Goal: Contribute content

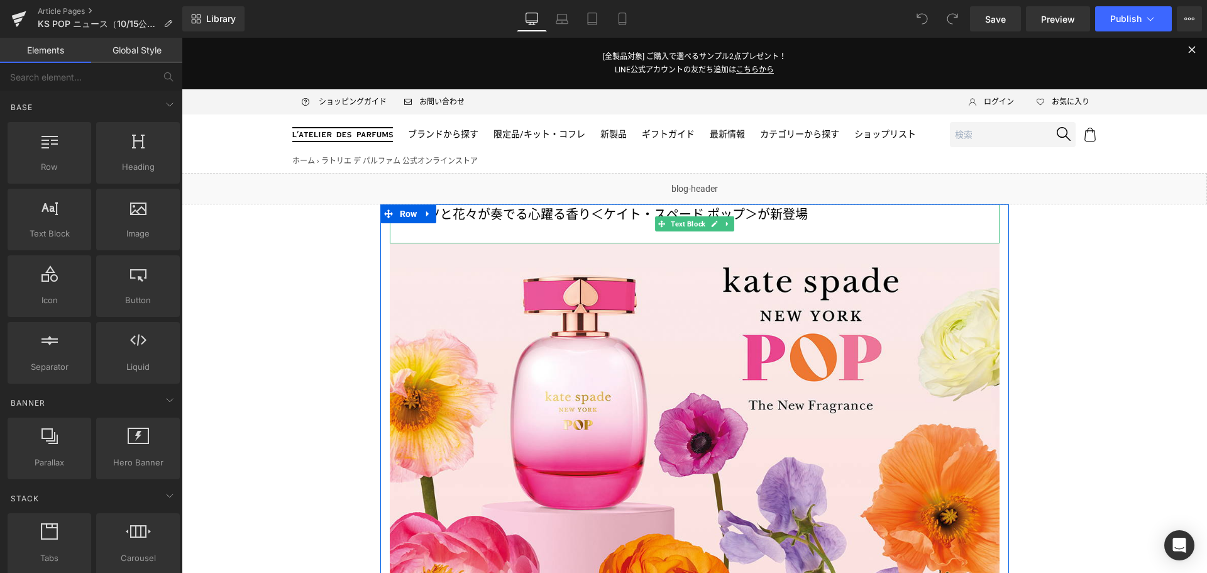
click at [636, 216] on span "＜ケイト・スペード ポップ＞が新登場" at bounding box center [699, 214] width 217 height 15
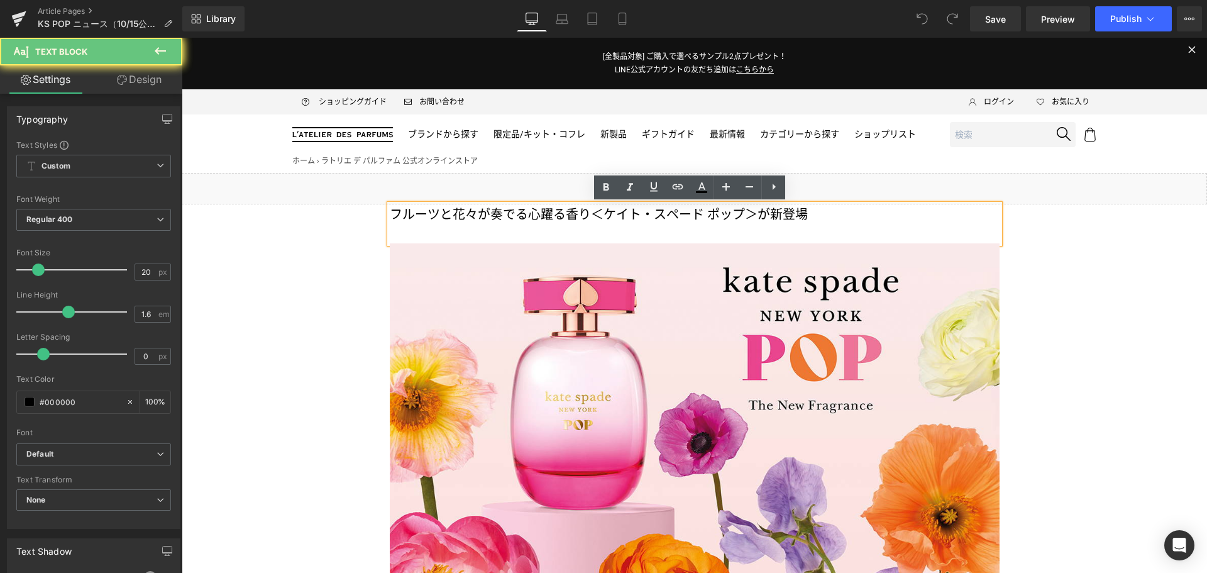
click at [636, 216] on span "＜ケイト・スペード ポップ＞が新登場" at bounding box center [699, 214] width 217 height 15
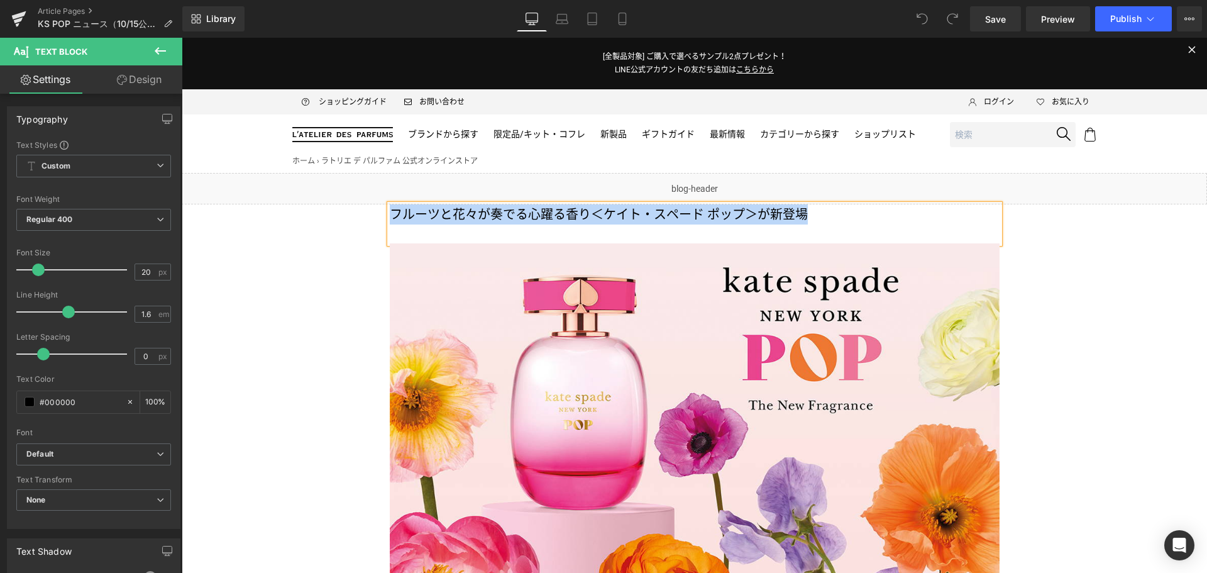
copy p "フルーツと花々が奏でる心躍る香り ＜ケイト・スペード ポップ＞が新登場"
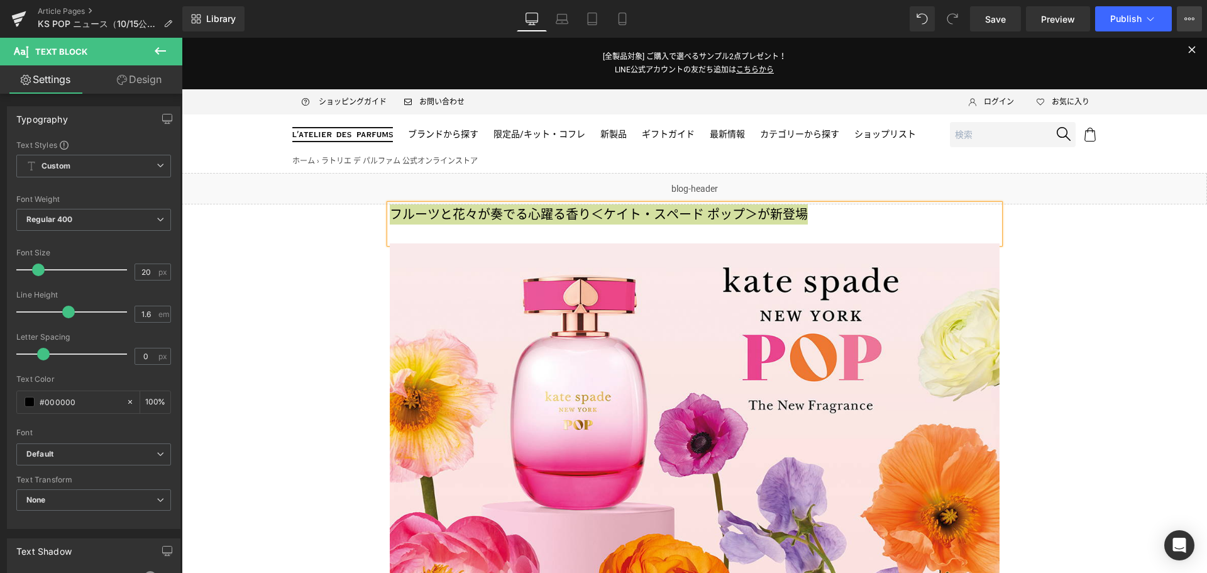
click at [1193, 20] on icon at bounding box center [1193, 19] width 3 height 3
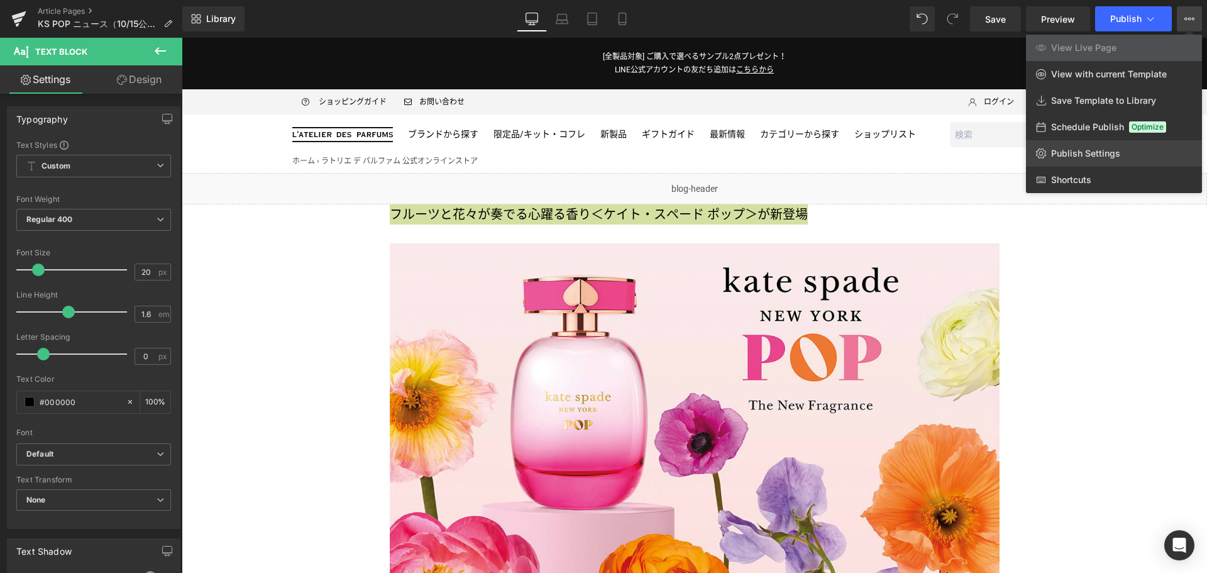
click at [1142, 160] on link "Publish Settings" at bounding box center [1114, 153] width 176 height 26
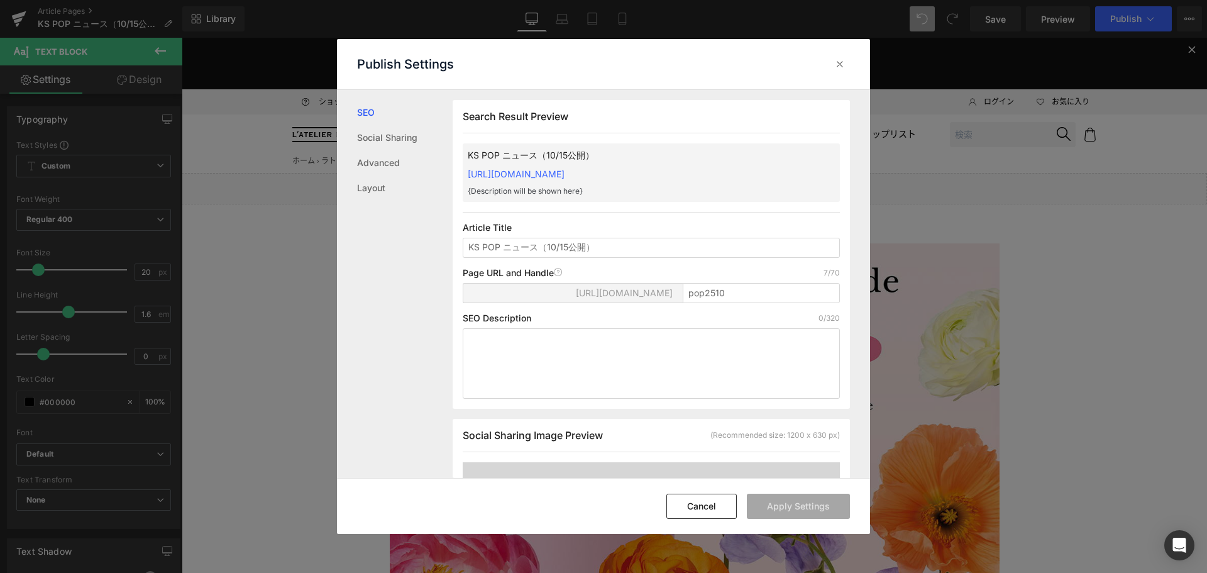
scroll to position [1, 0]
type input "フルーツと花々が奏でる心躍る香り＜ケイト・スペード ポップ＞が新登場"
click at [781, 509] on button "Apply Settings" at bounding box center [798, 506] width 103 height 25
click at [834, 68] on icon at bounding box center [840, 64] width 13 height 13
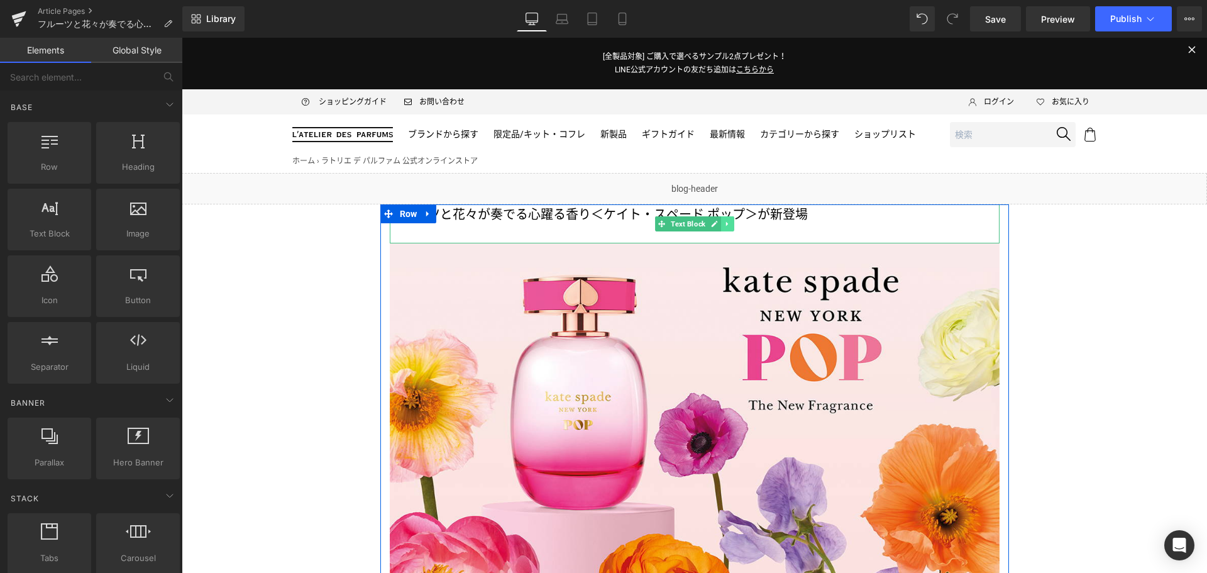
click at [724, 227] on icon at bounding box center [727, 224] width 7 height 8
click at [731, 227] on icon at bounding box center [734, 224] width 7 height 8
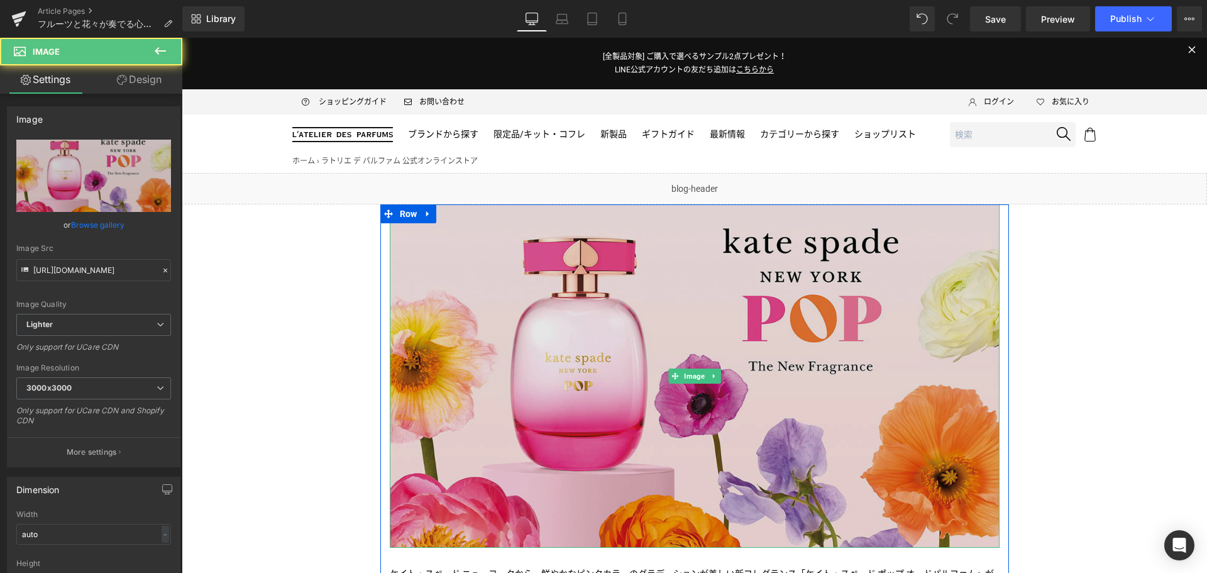
click at [663, 288] on img at bounding box center [695, 375] width 610 height 343
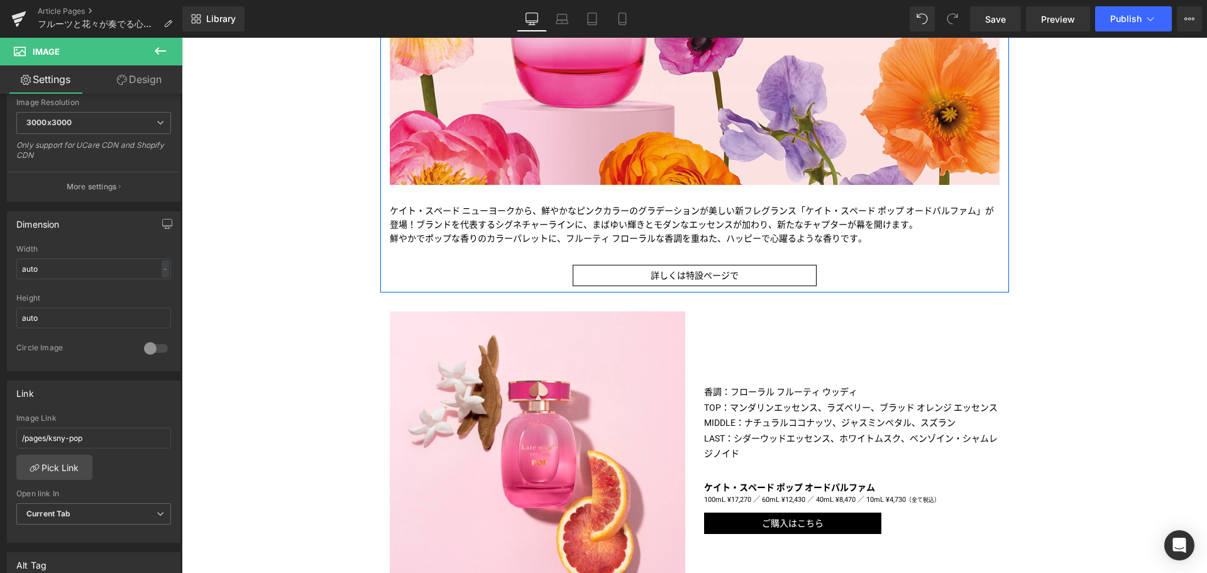
scroll to position [363, 0]
click at [678, 276] on div "詳しくは特設ページで Button" at bounding box center [695, 275] width 610 height 22
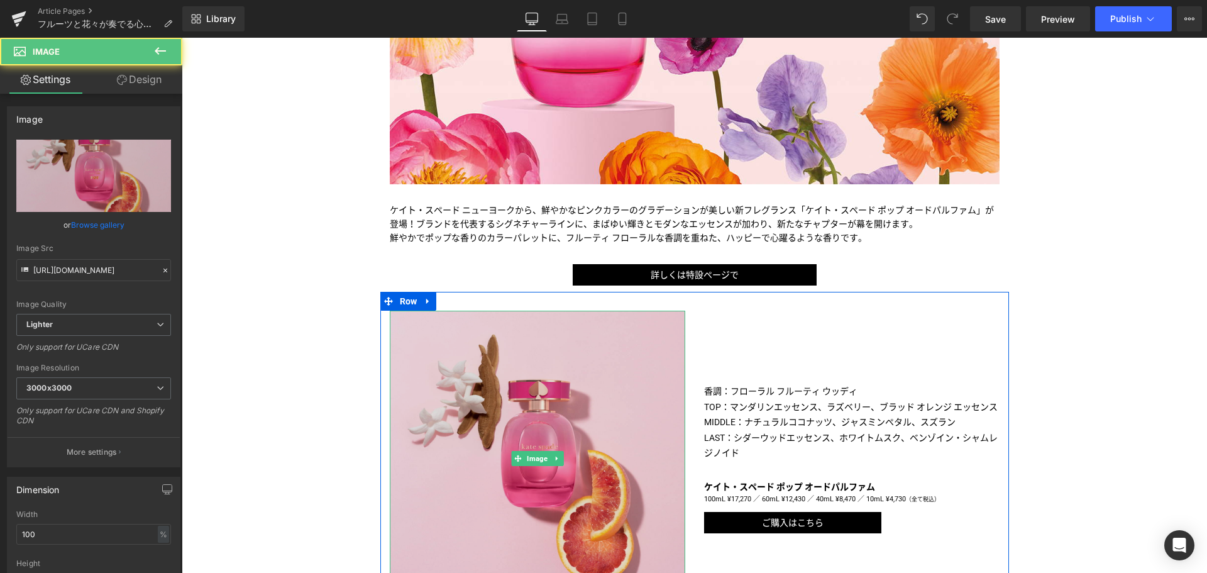
click at [535, 404] on img at bounding box center [538, 459] width 296 height 296
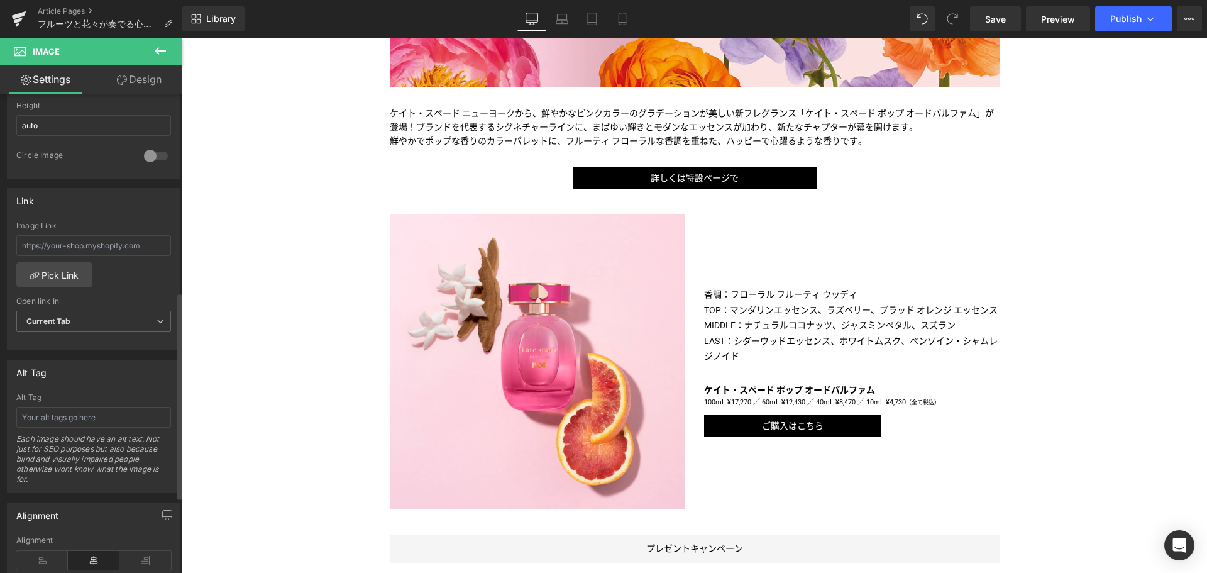
scroll to position [461, 0]
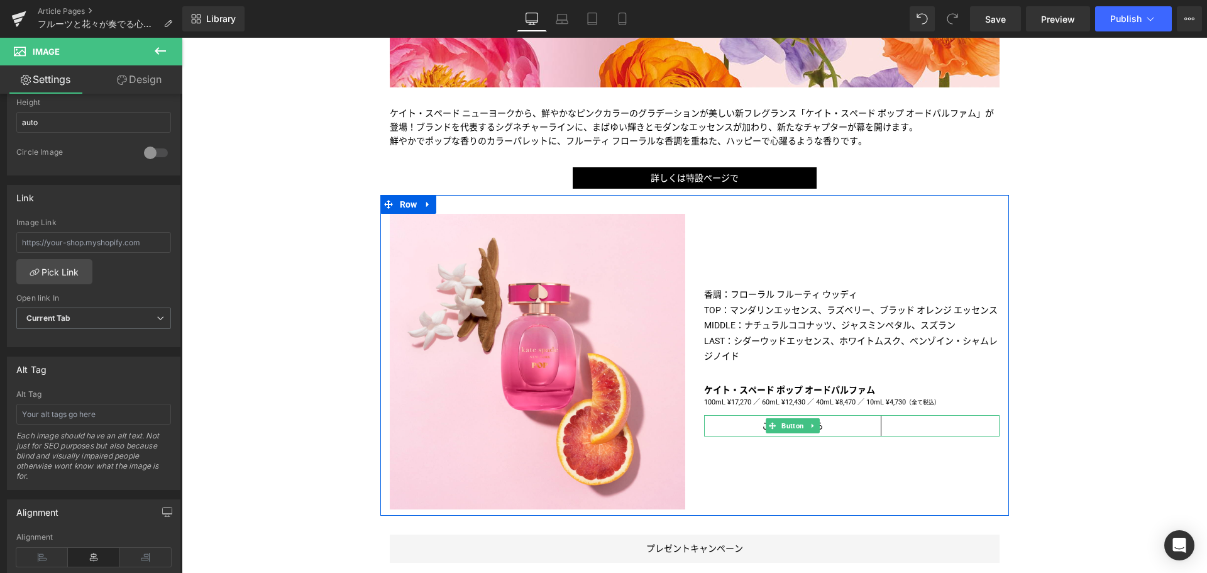
click at [780, 426] on span "Button" at bounding box center [793, 425] width 28 height 15
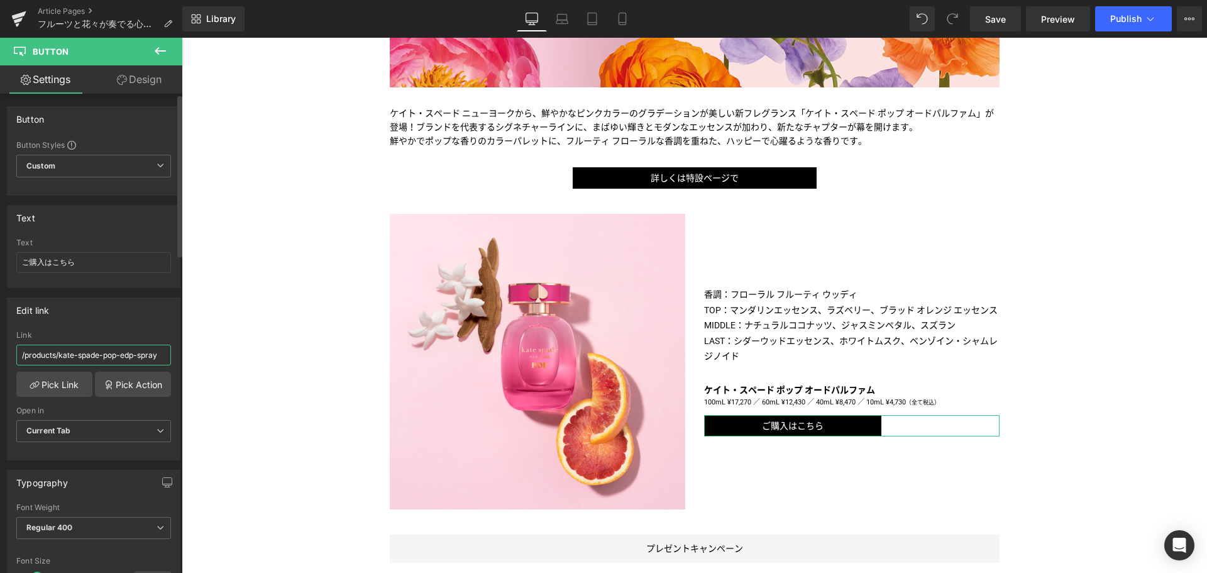
click at [81, 358] on input "/products/kate-spade-pop-edp-spray" at bounding box center [93, 355] width 155 height 21
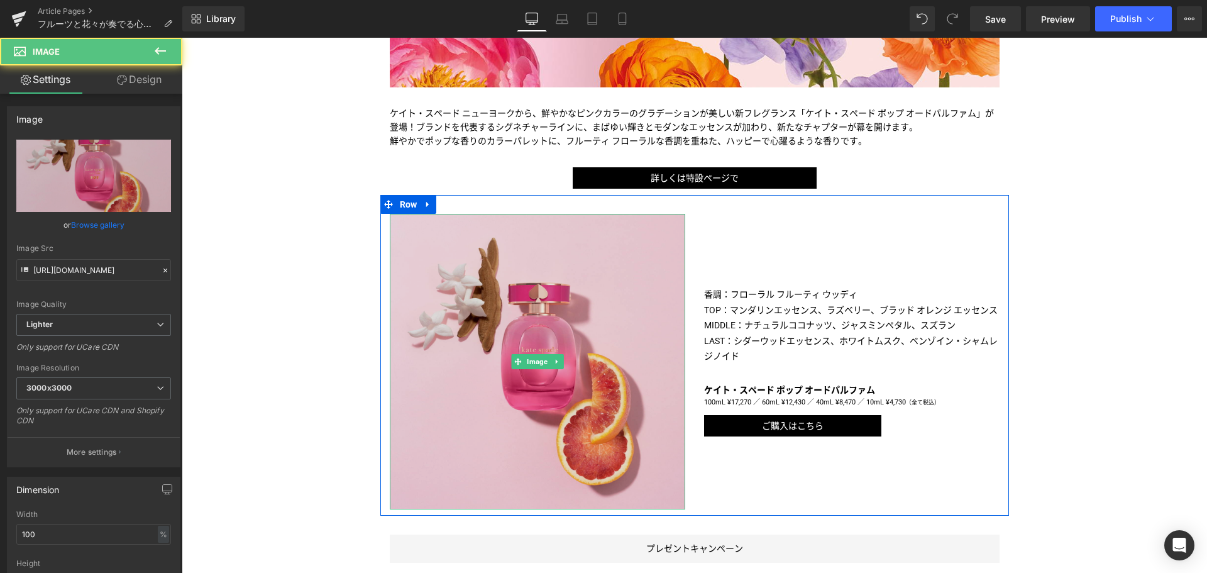
click at [423, 343] on img at bounding box center [538, 362] width 296 height 296
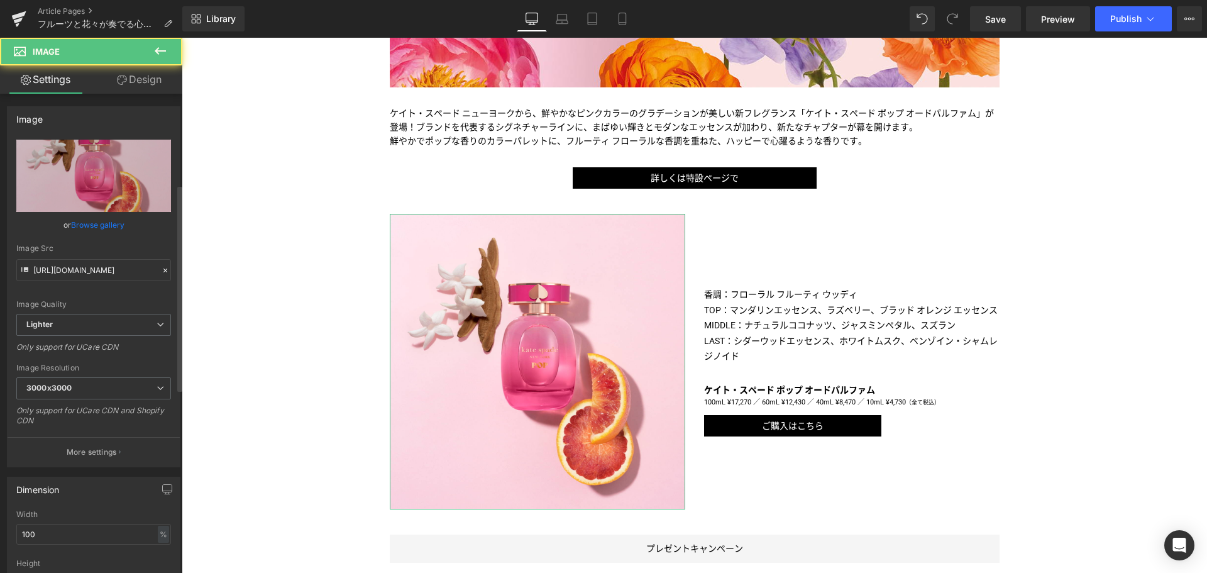
scroll to position [315, 0]
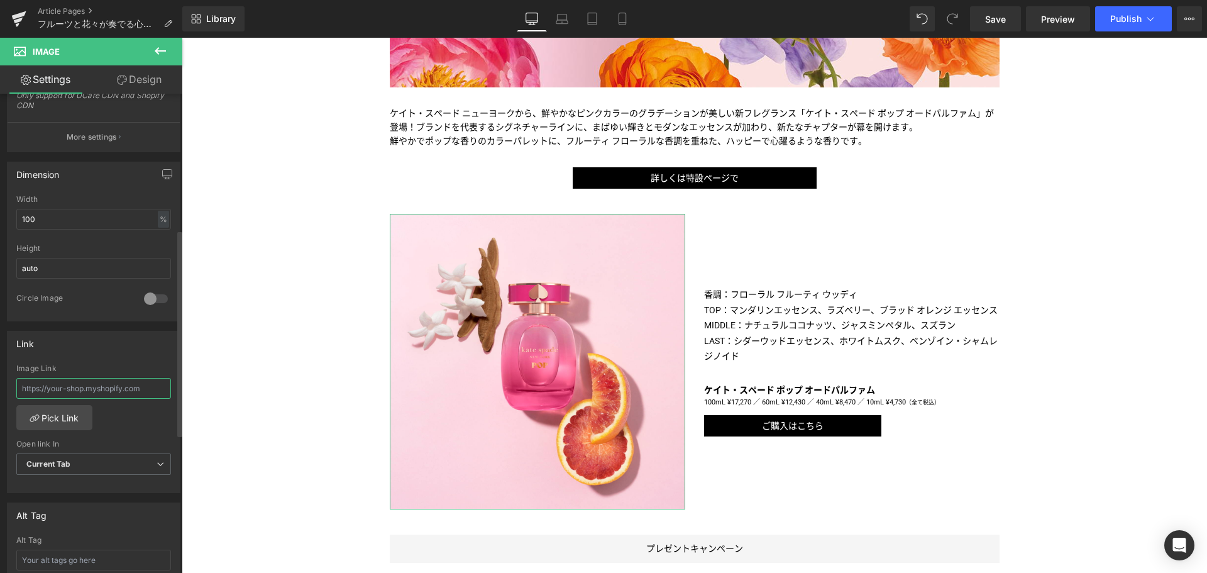
click at [76, 395] on input "text" at bounding box center [93, 388] width 155 height 21
paste input "/products/kate-spade-pop-edp-spray"
type input "/products/kate-spade-pop-edp-spray"
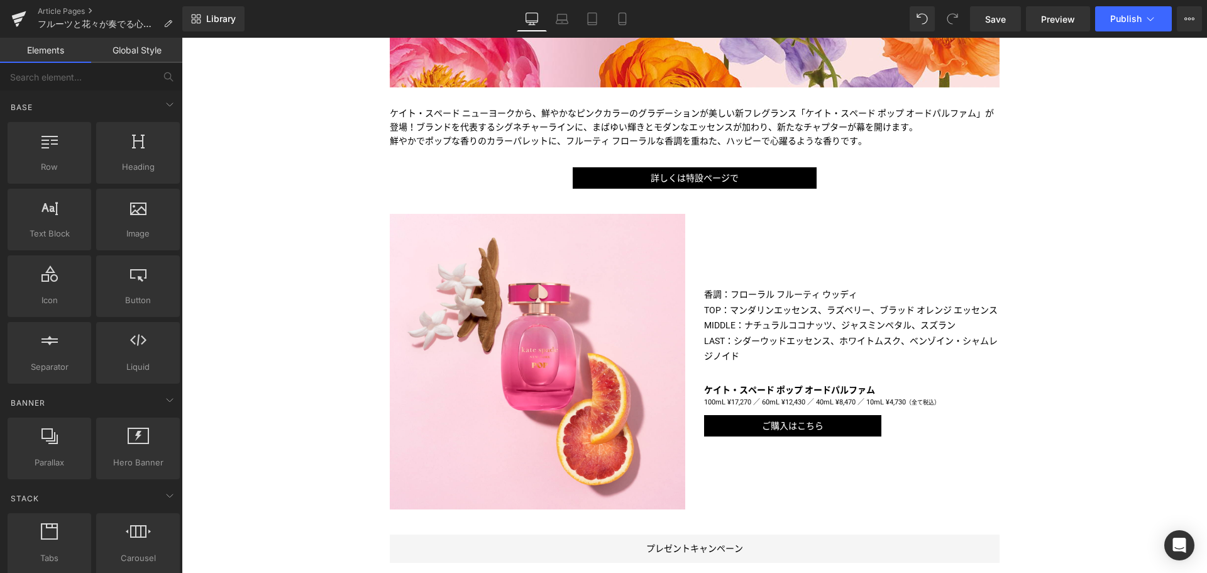
click at [302, 415] on div "Liquid Image Image ケイト・スペード ニューヨークから、鮮やかなピンクカラーのグラデーションが美しい新フレグランス 「ケイト・スペード ポッ…" at bounding box center [695, 397] width 1026 height 1369
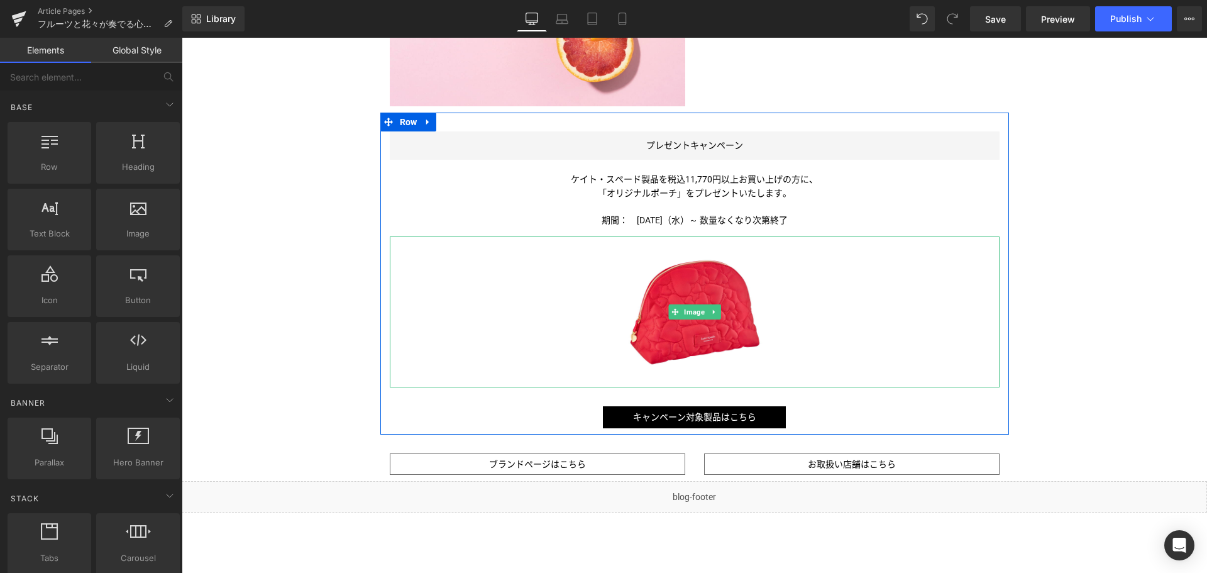
scroll to position [864, 0]
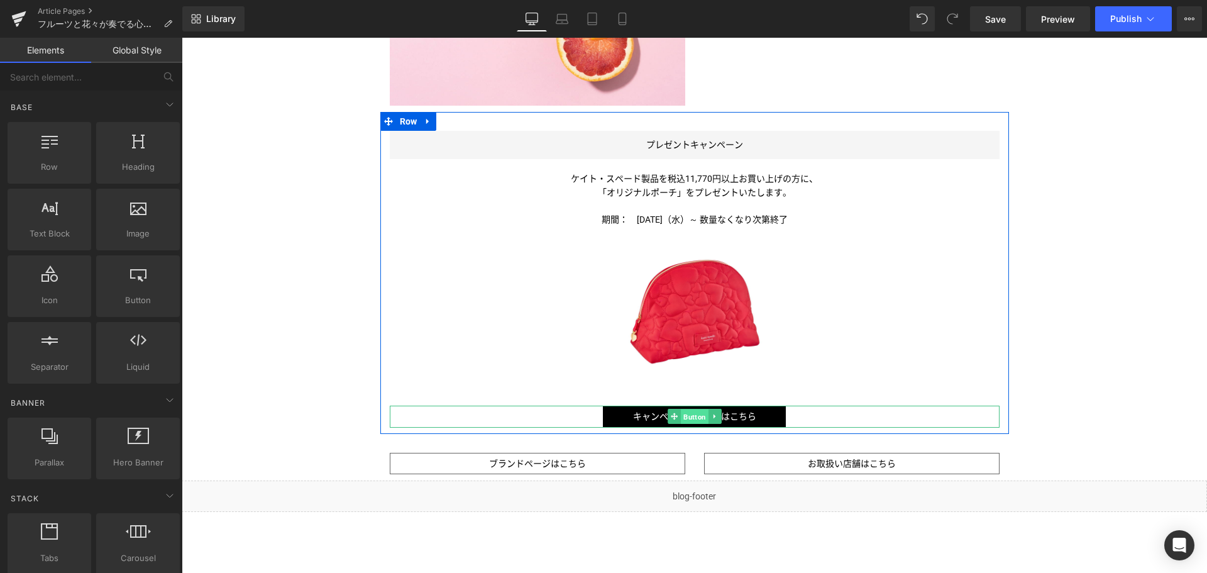
click at [685, 417] on span "Button" at bounding box center [695, 416] width 28 height 15
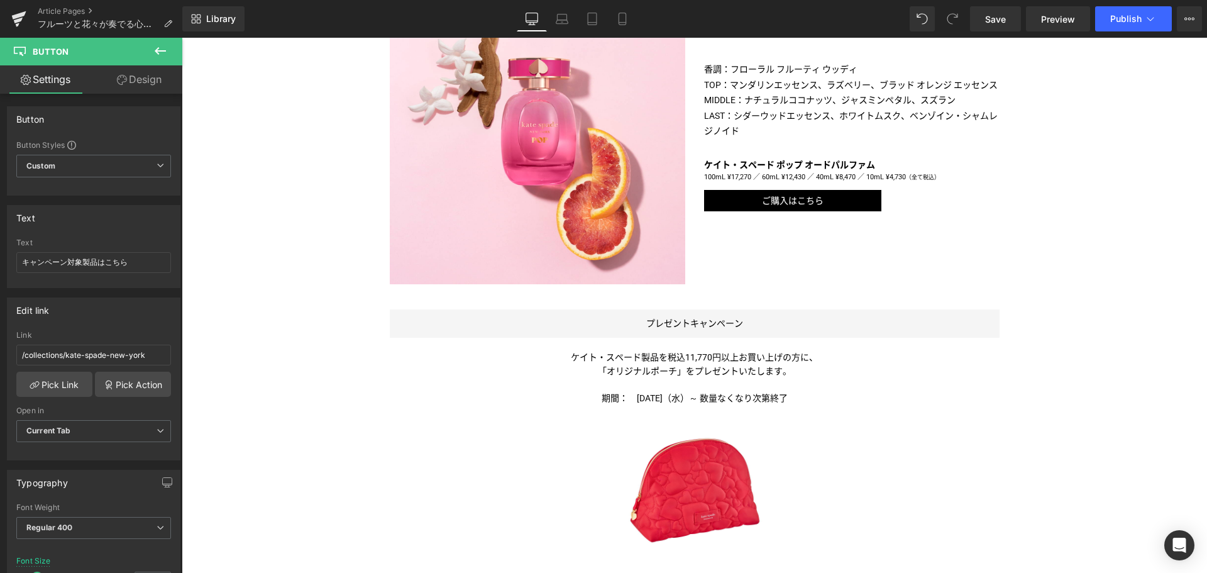
scroll to position [689, 0]
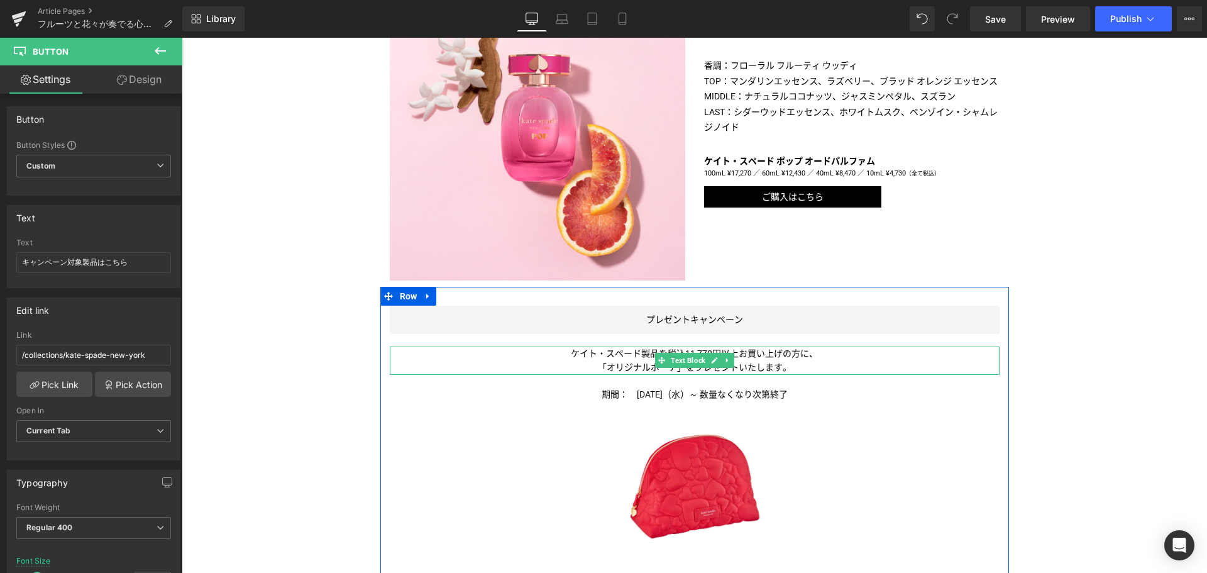
click at [637, 351] on span "ケイト・スペード製品を税込11,770円以上お買い上げの方に、" at bounding box center [694, 353] width 247 height 10
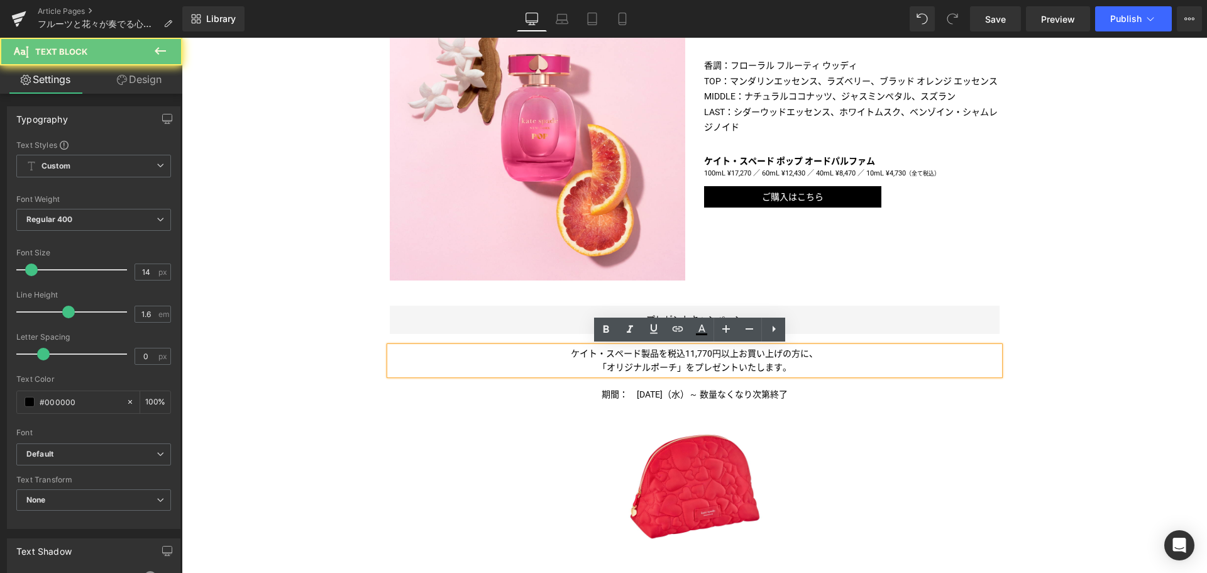
click at [637, 351] on span "ケイト・スペード製品を税込11,770円以上お買い上げの方に、" at bounding box center [694, 353] width 247 height 10
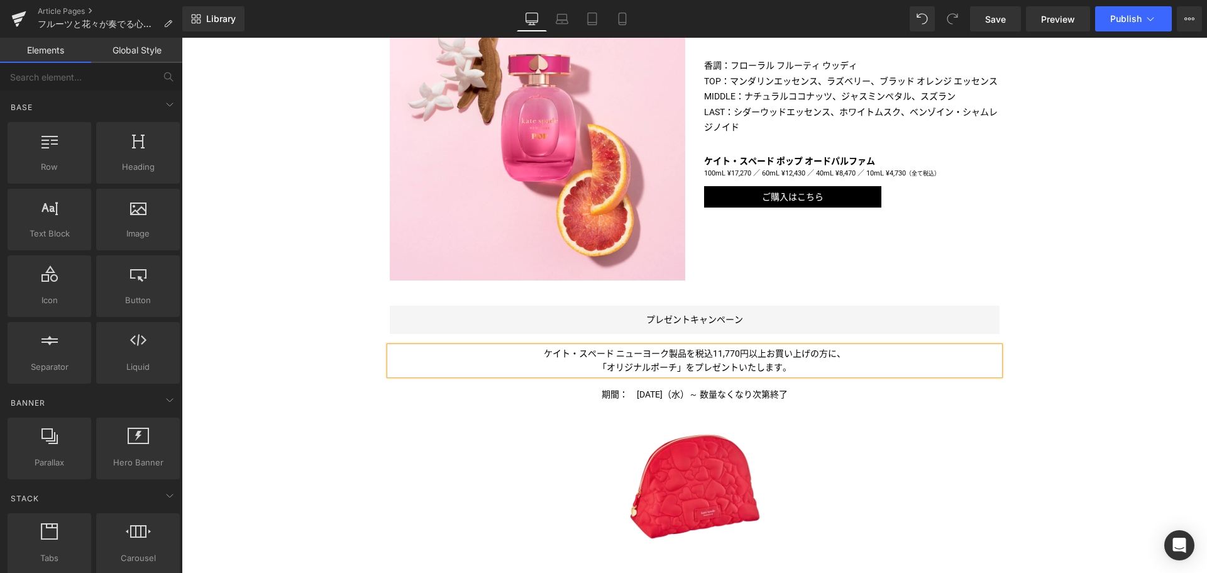
click at [316, 454] on div "Liquid Image Image ケイト・スペード ニューヨークから、鮮やかなピンクカラーのグラデーションが美しい新フレグランス 「ケイト・スペード ポッ…" at bounding box center [695, 168] width 1026 height 1369
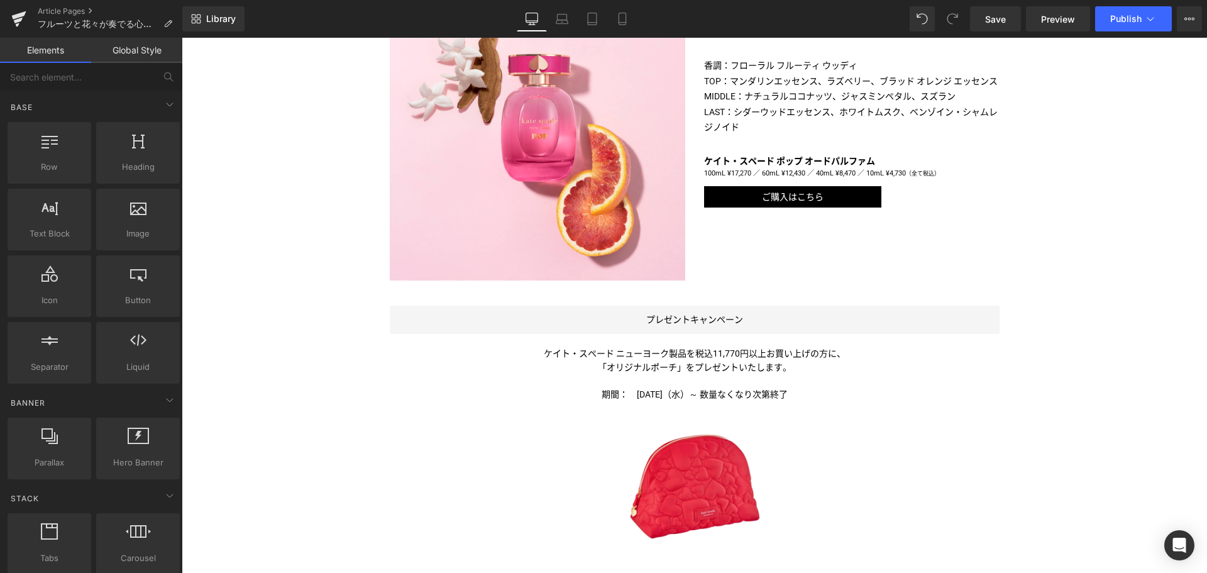
scroll to position [816, 0]
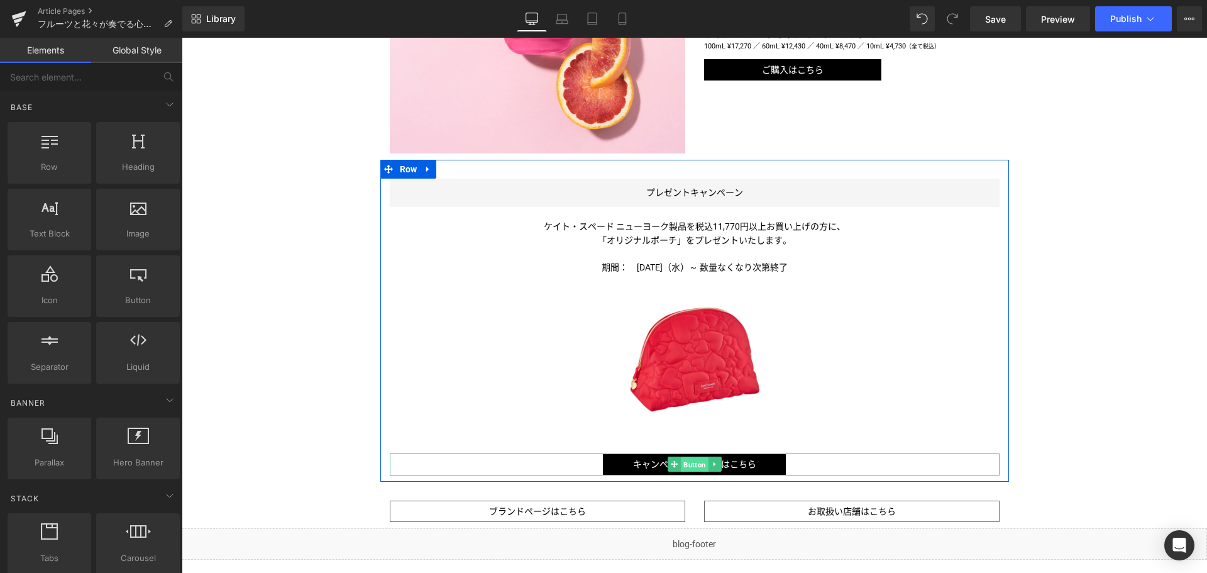
click at [691, 462] on span "Button" at bounding box center [695, 464] width 28 height 15
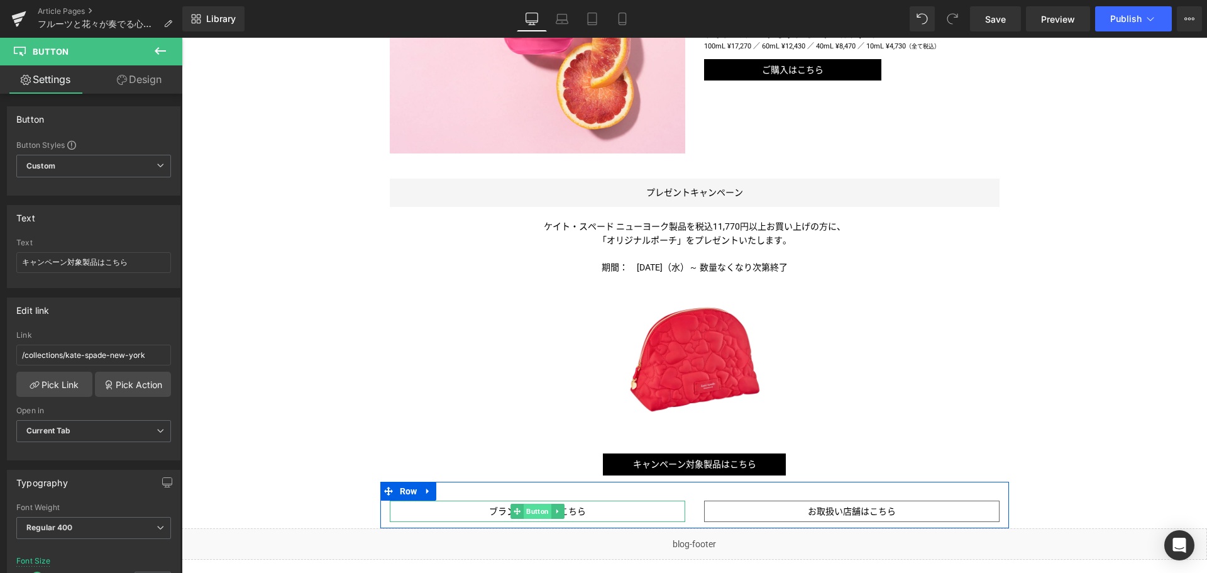
click at [536, 514] on span "Button" at bounding box center [538, 511] width 28 height 15
click at [849, 510] on span "Button" at bounding box center [852, 511] width 28 height 15
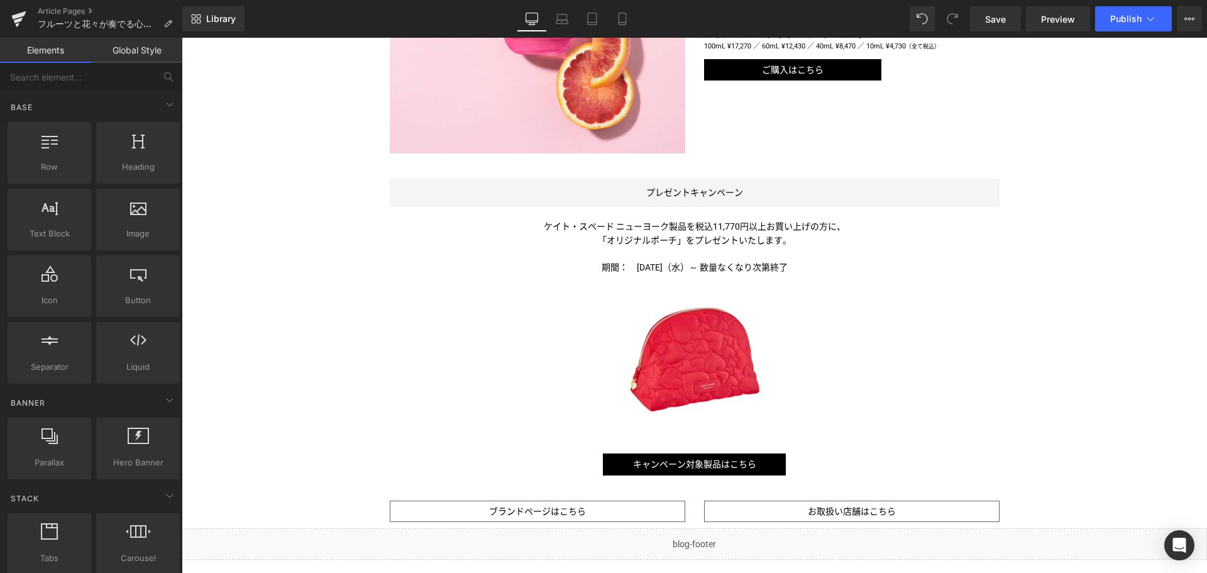
click at [1105, 249] on div "Liquid Image Image ケイト・スペード ニューヨークから、鮮やかなピンクカラーのグラデーションが美しい新フレグランス 「ケイト・スペード ポッ…" at bounding box center [695, 41] width 1026 height 1369
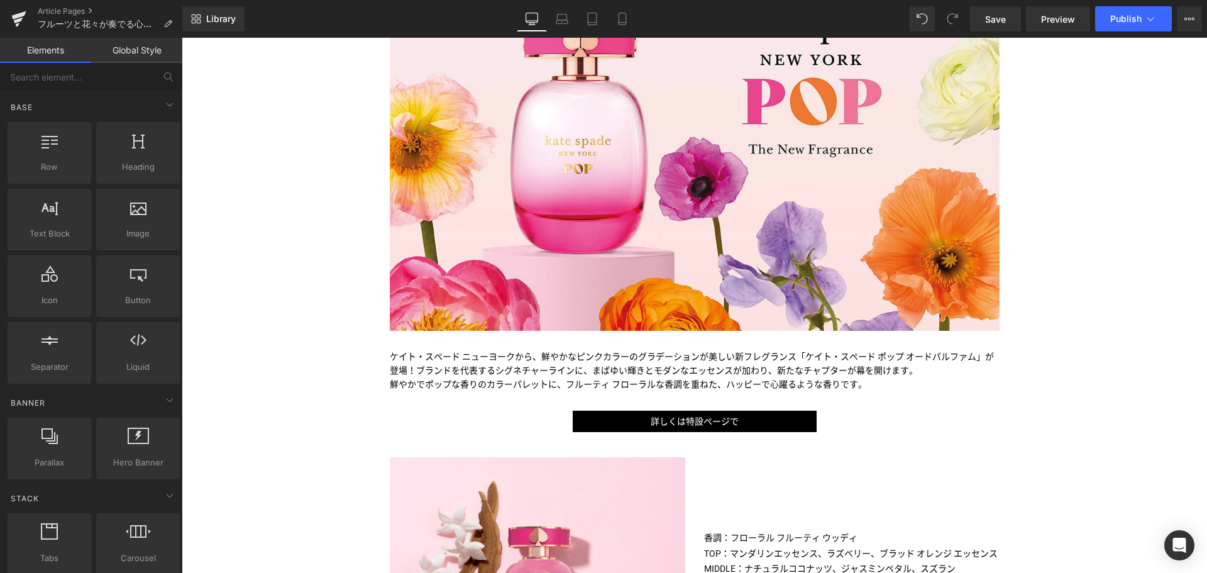
scroll to position [179, 0]
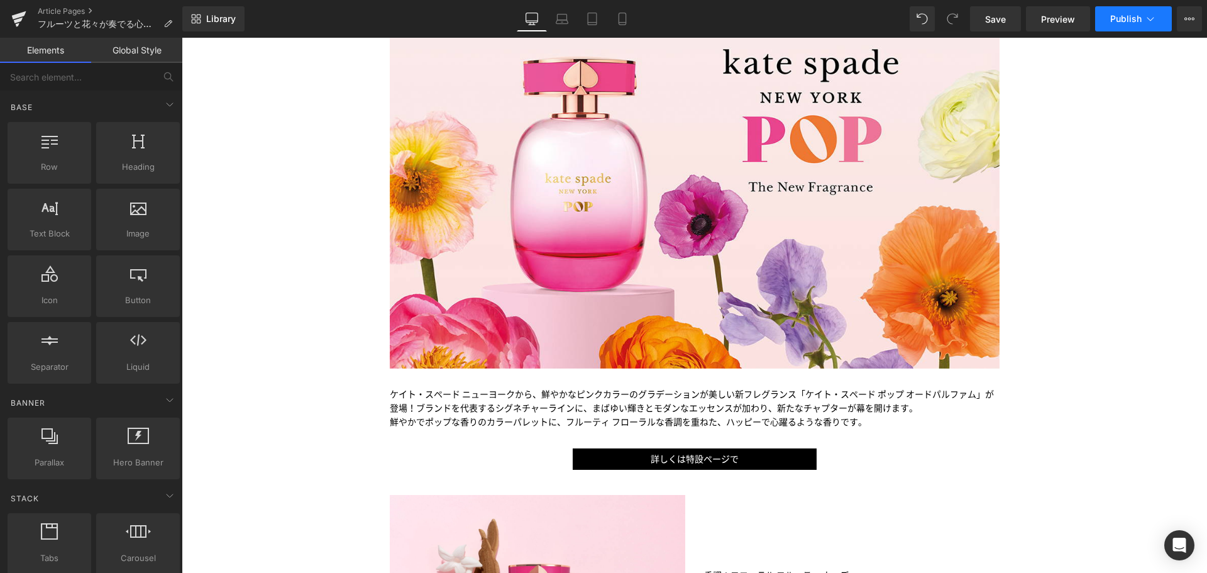
click at [1131, 14] on span "Publish" at bounding box center [1126, 19] width 31 height 10
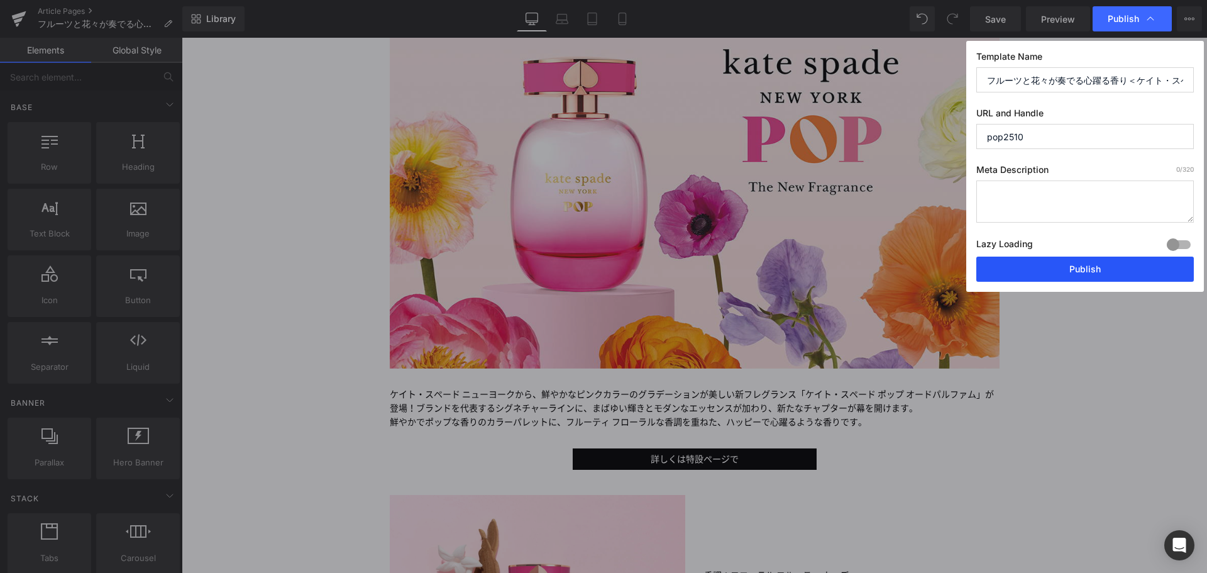
click at [1097, 257] on button "Publish" at bounding box center [1086, 269] width 218 height 25
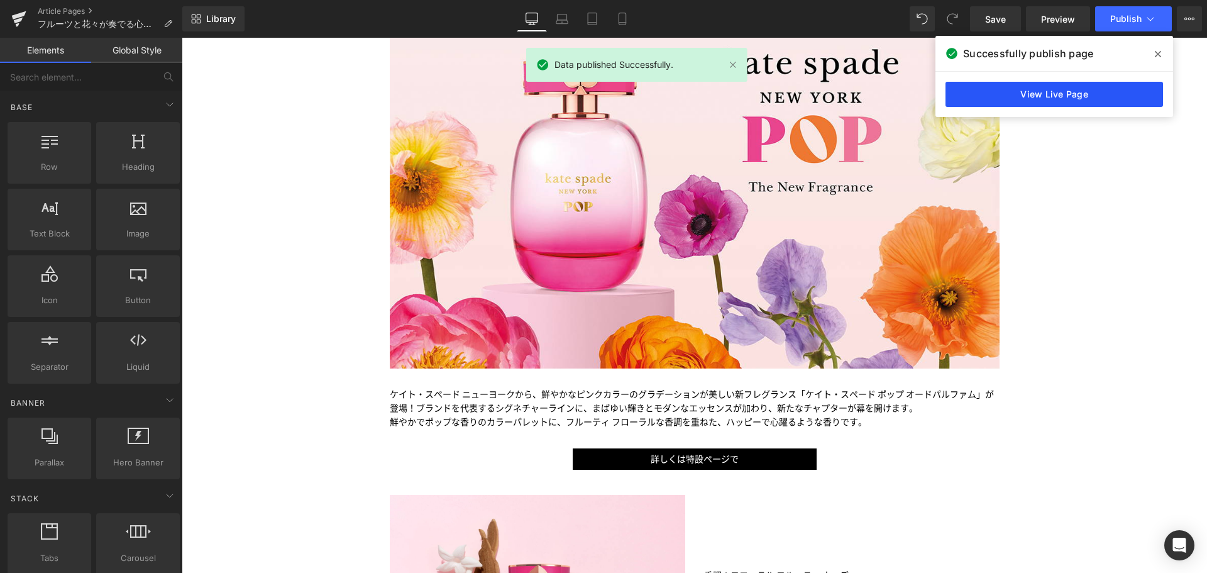
click at [1033, 92] on link "View Live Page" at bounding box center [1055, 94] width 218 height 25
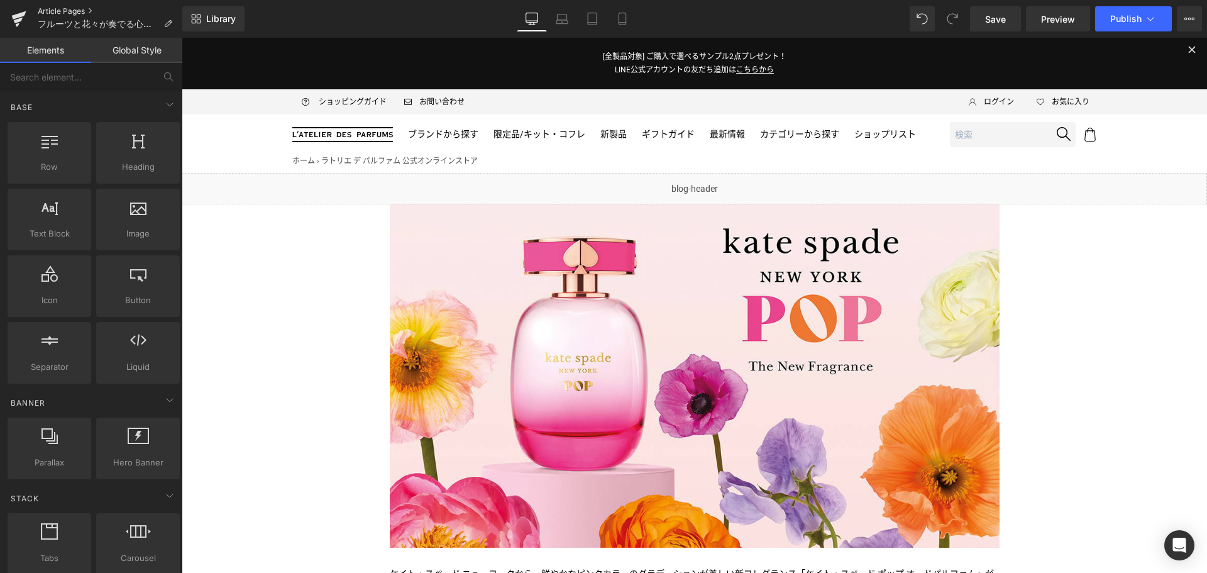
click at [60, 6] on link "Article Pages" at bounding box center [110, 11] width 145 height 10
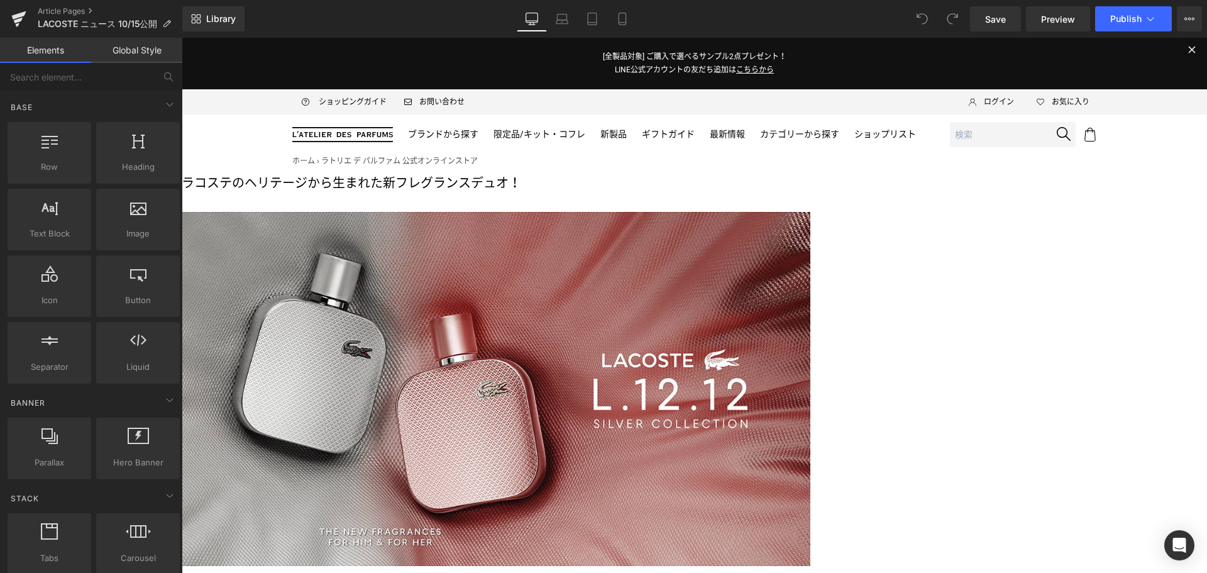
click at [641, 193] on p "ラコステのヘリテージから生まれた新フレグランスデュオ！" at bounding box center [496, 183] width 629 height 20
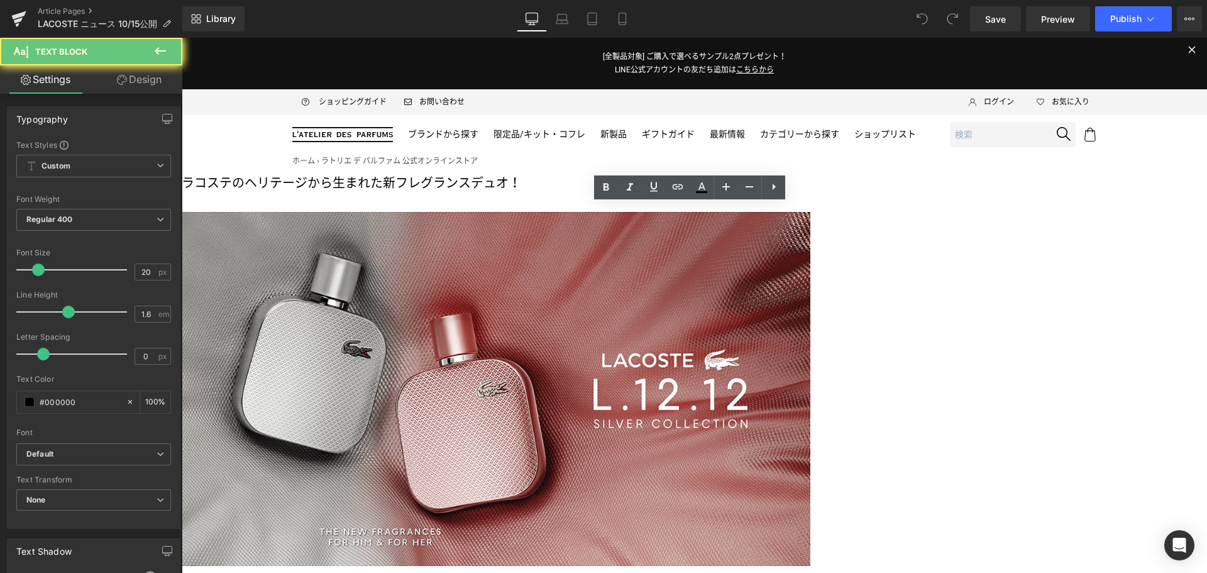
click at [637, 193] on p "ラコステのヘリテージから生まれた新フレグランスデュオ！" at bounding box center [496, 183] width 629 height 20
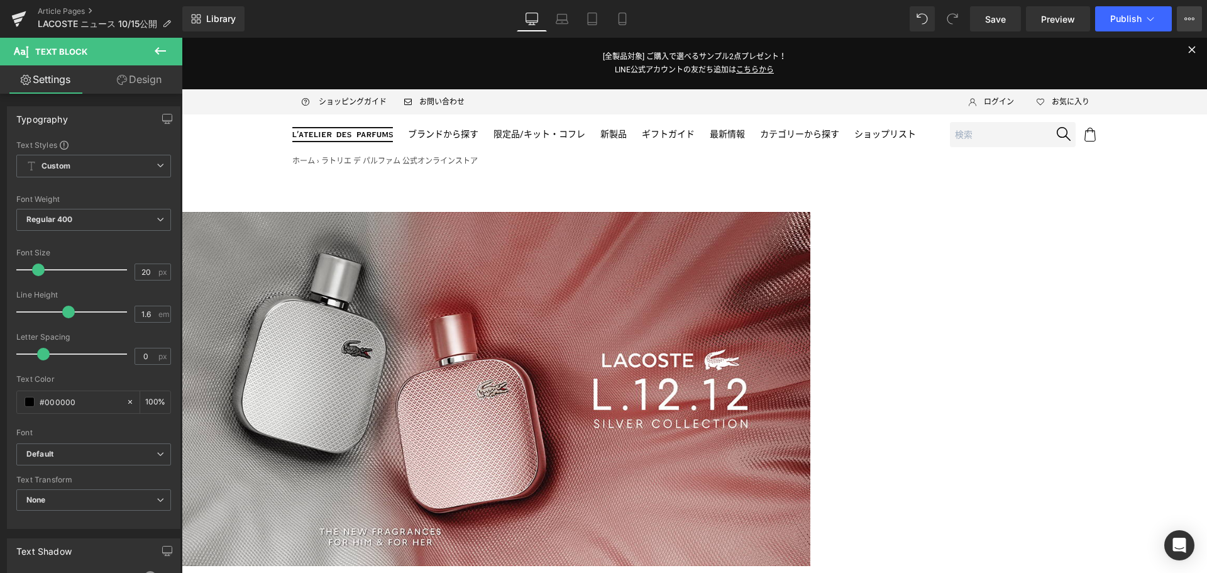
click at [1189, 17] on icon at bounding box center [1190, 19] width 10 height 10
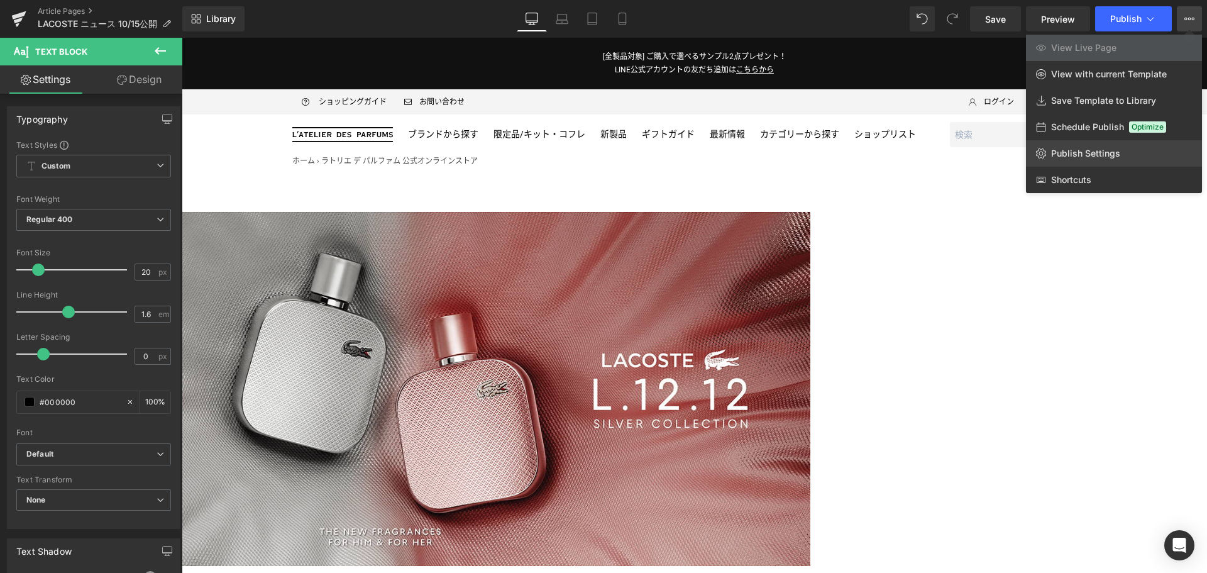
click at [1113, 148] on span "Publish Settings" at bounding box center [1085, 153] width 69 height 11
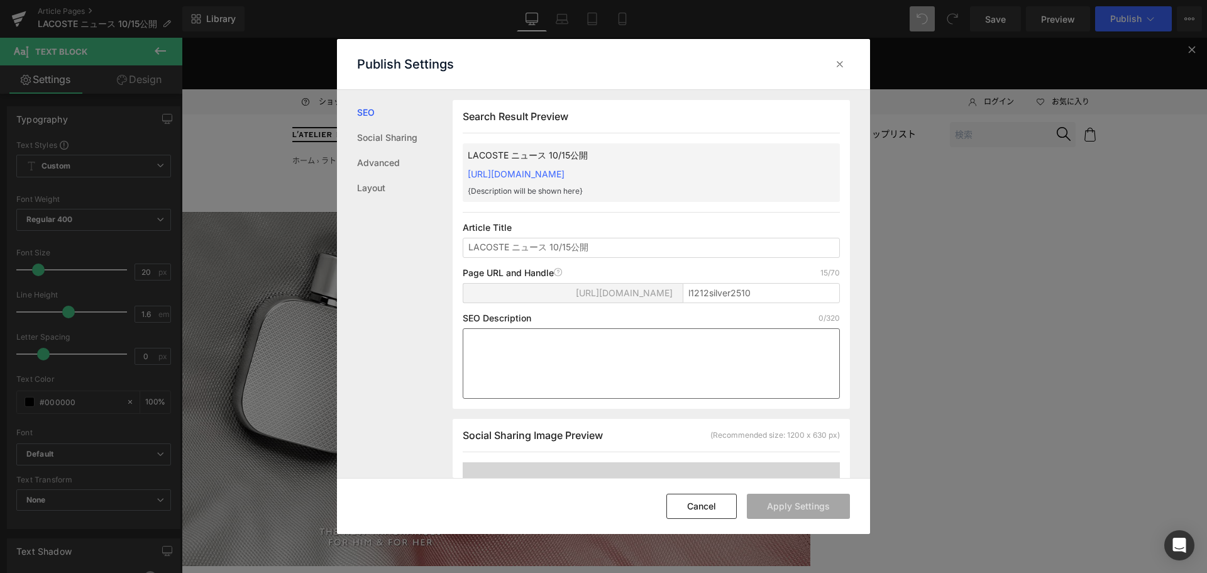
scroll to position [1, 0]
drag, startPoint x: 638, startPoint y: 247, endPoint x: 460, endPoint y: 253, distance: 178.1
click at [460, 253] on div "Search Result Preview LACOSTE ニュース 10/15公開 https://latelierdesparfumsjp.myshopi…" at bounding box center [651, 253] width 397 height 309
type input "ラコステのヘリテージから生まれた新フレグランスデュオ！"
click at [794, 499] on button "Apply Settings" at bounding box center [798, 506] width 103 height 25
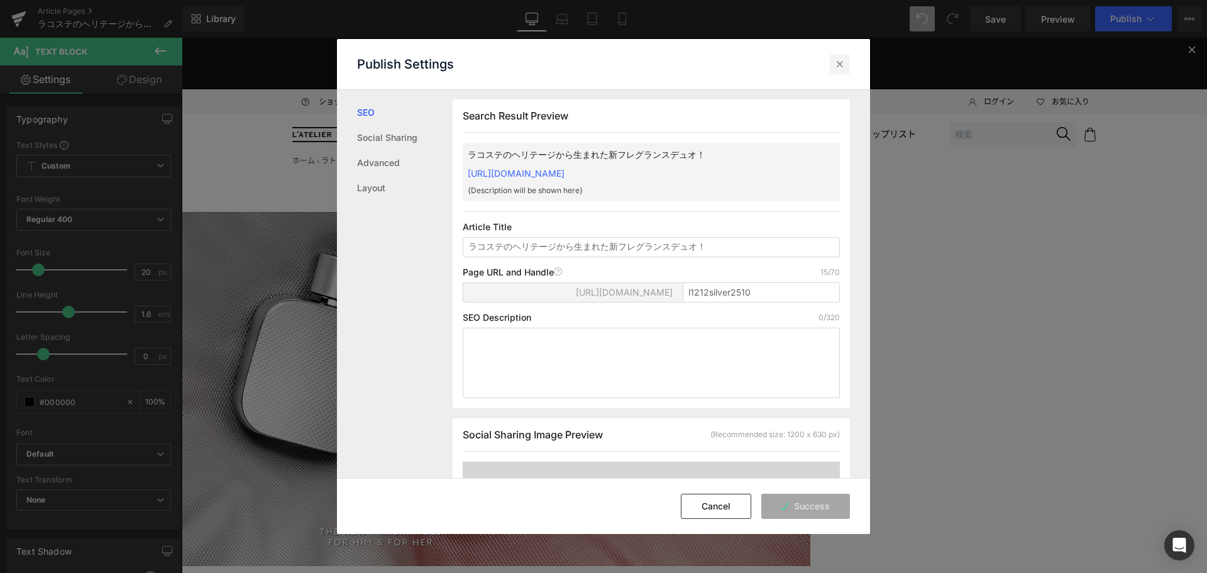
click at [843, 67] on icon at bounding box center [840, 64] width 13 height 13
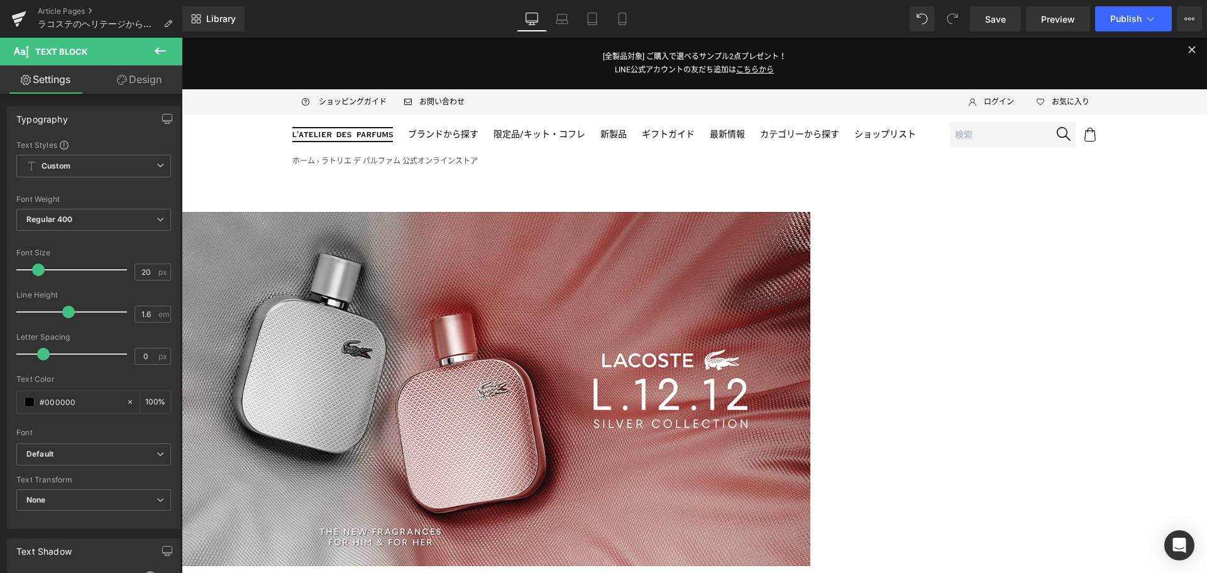
click at [182, 38] on link at bounding box center [182, 38] width 0 height 0
click at [182, 38] on icon at bounding box center [182, 38] width 0 height 0
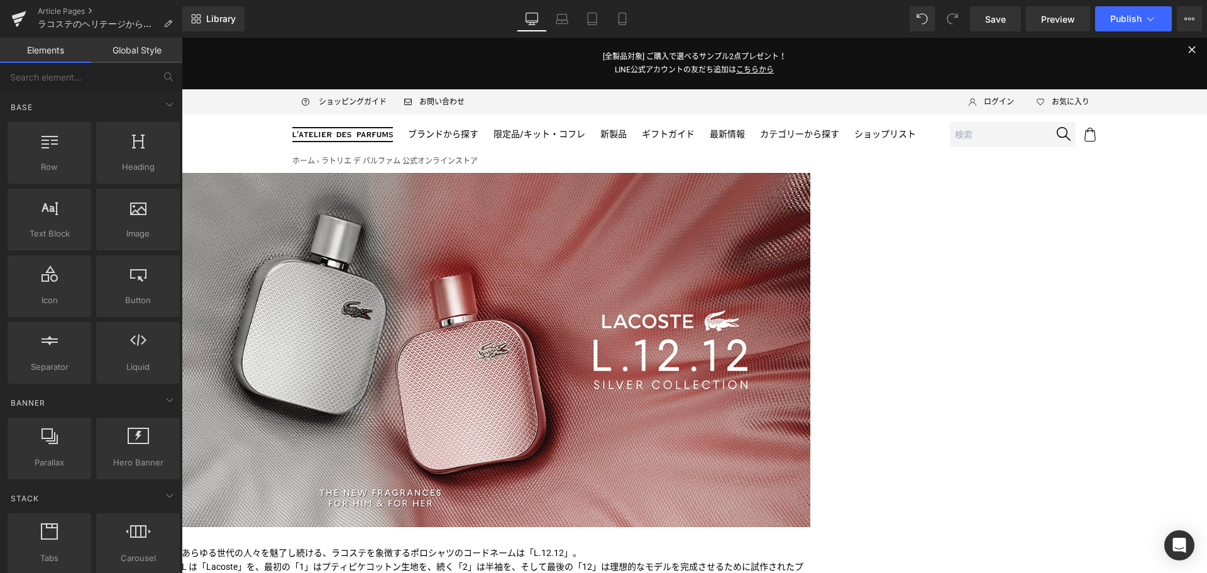
click at [713, 276] on img at bounding box center [496, 350] width 629 height 354
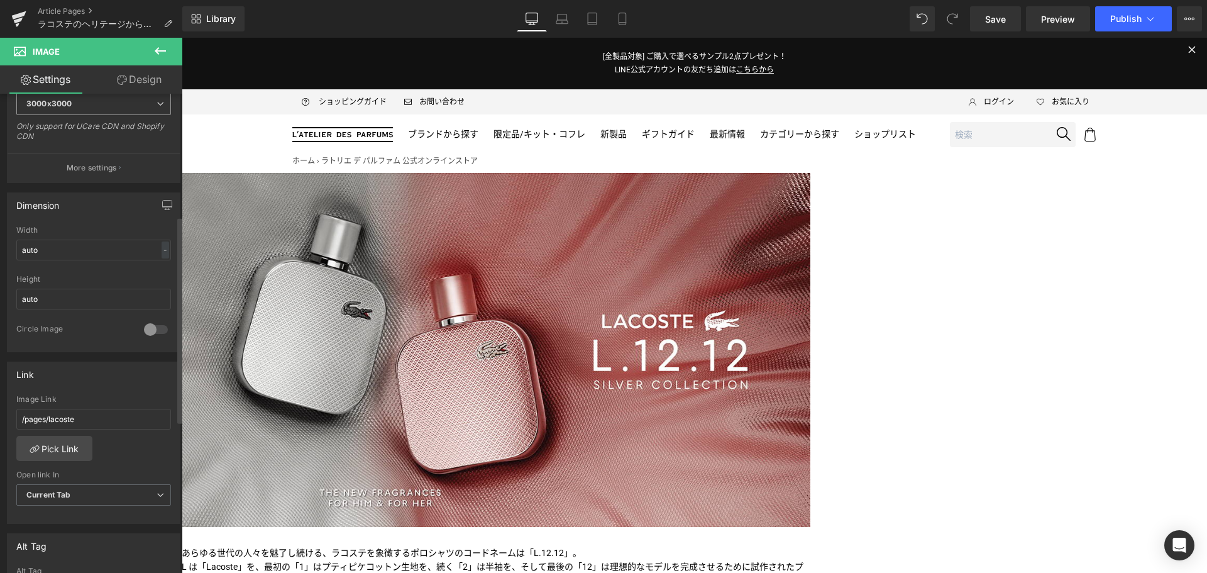
scroll to position [285, 0]
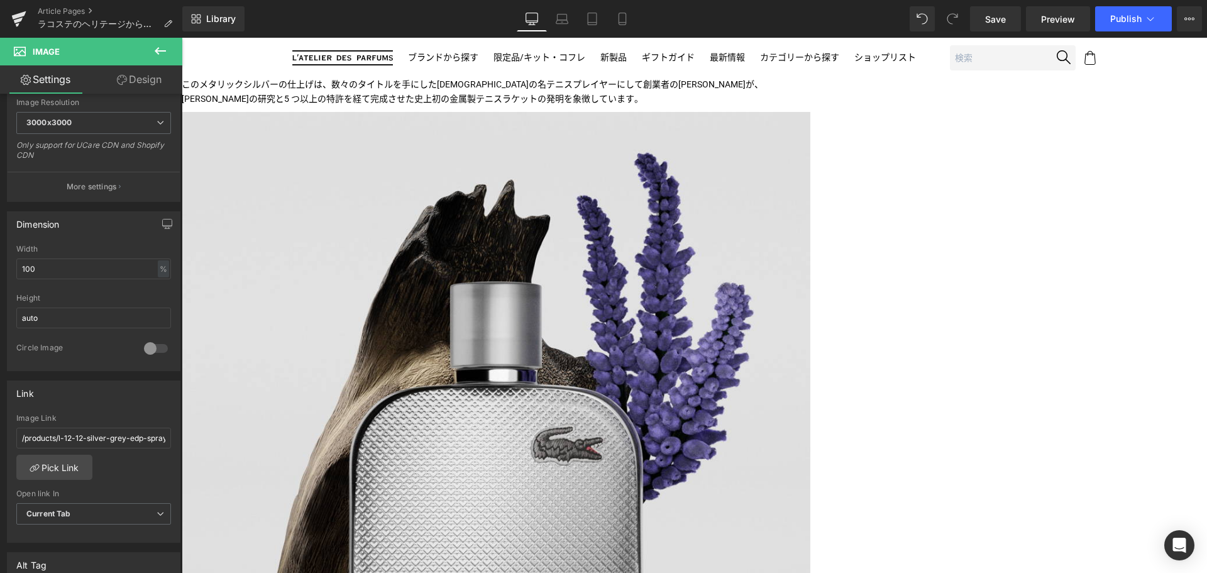
scroll to position [746, 0]
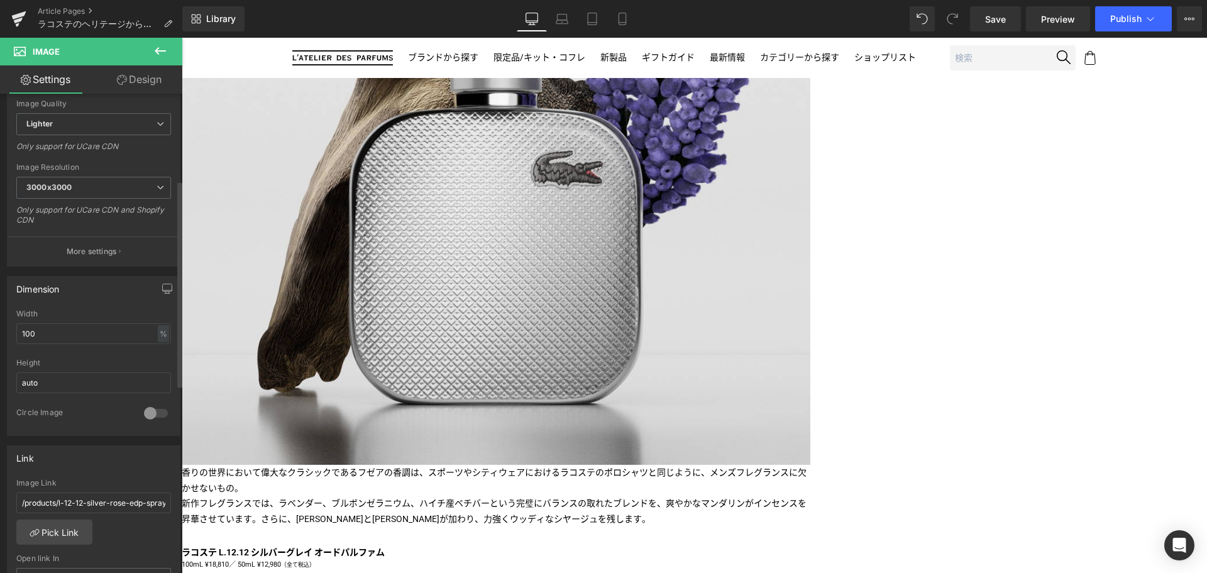
scroll to position [201, 0]
click at [182, 38] on span "Button" at bounding box center [182, 38] width 0 height 0
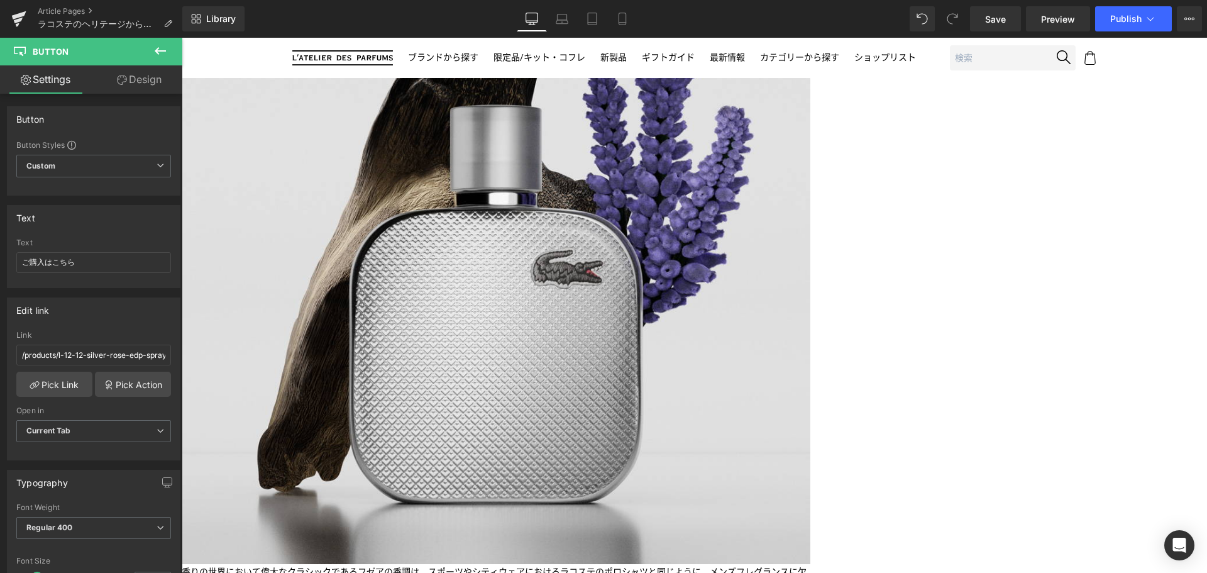
scroll to position [743, 0]
click at [182, 38] on link at bounding box center [182, 38] width 0 height 0
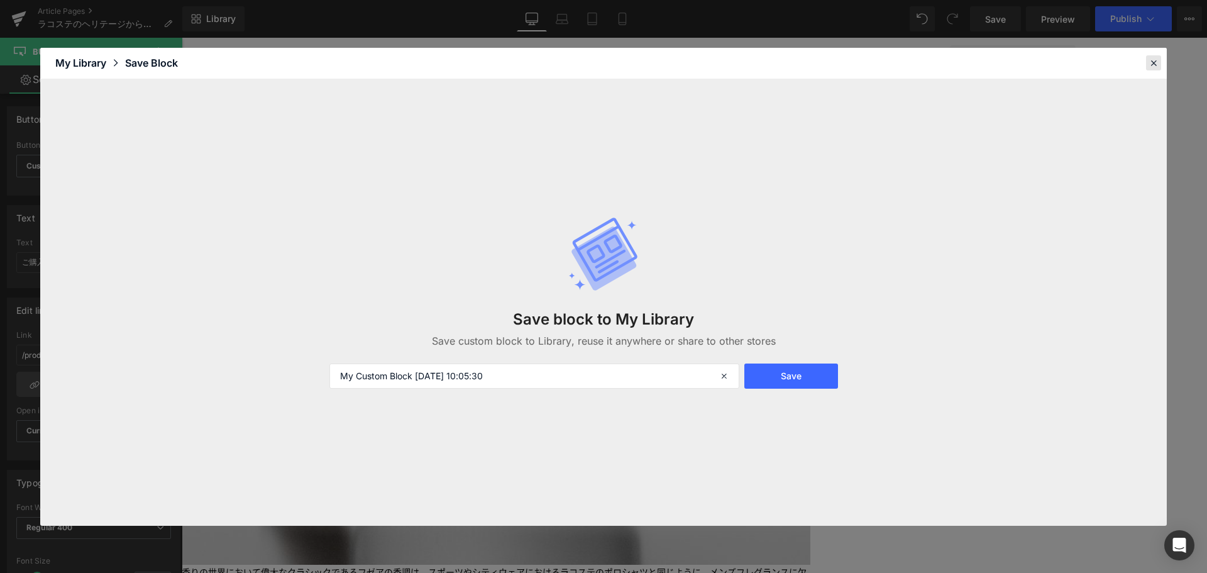
click at [1146, 67] on div at bounding box center [1153, 62] width 15 height 15
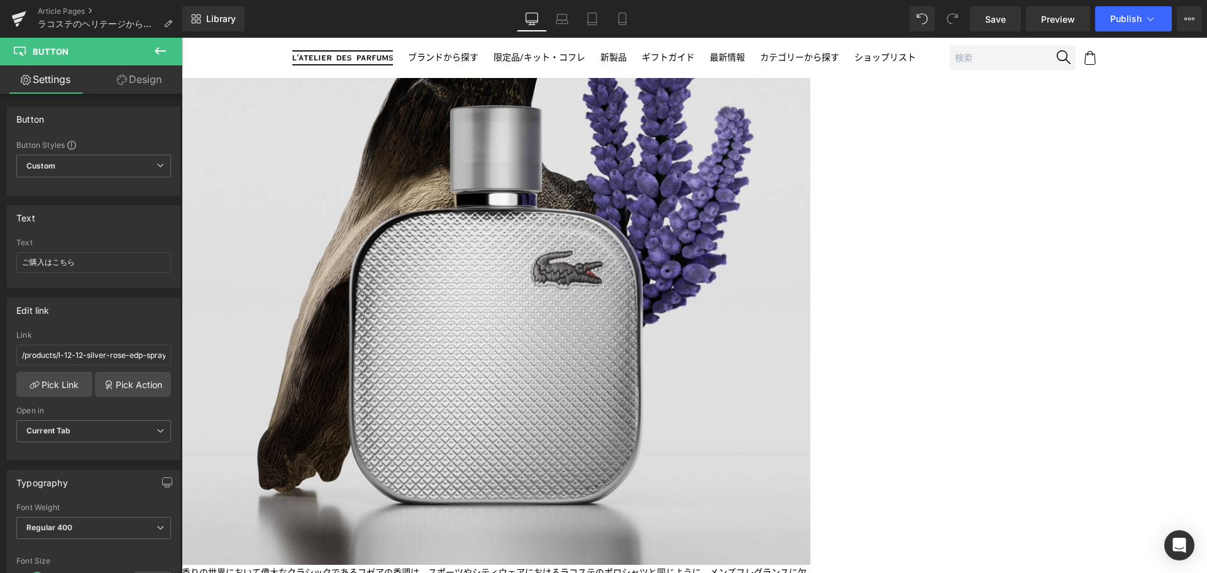
click at [182, 38] on link "Button" at bounding box center [182, 38] width 0 height 0
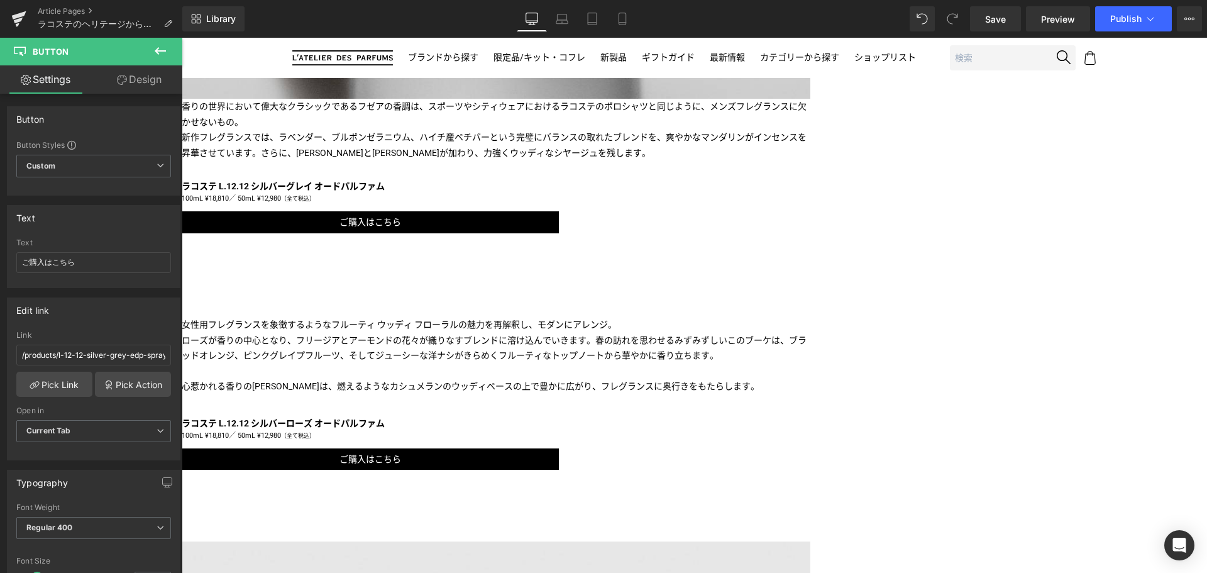
scroll to position [1209, 0]
click at [182, 38] on span "Button" at bounding box center [182, 38] width 0 height 0
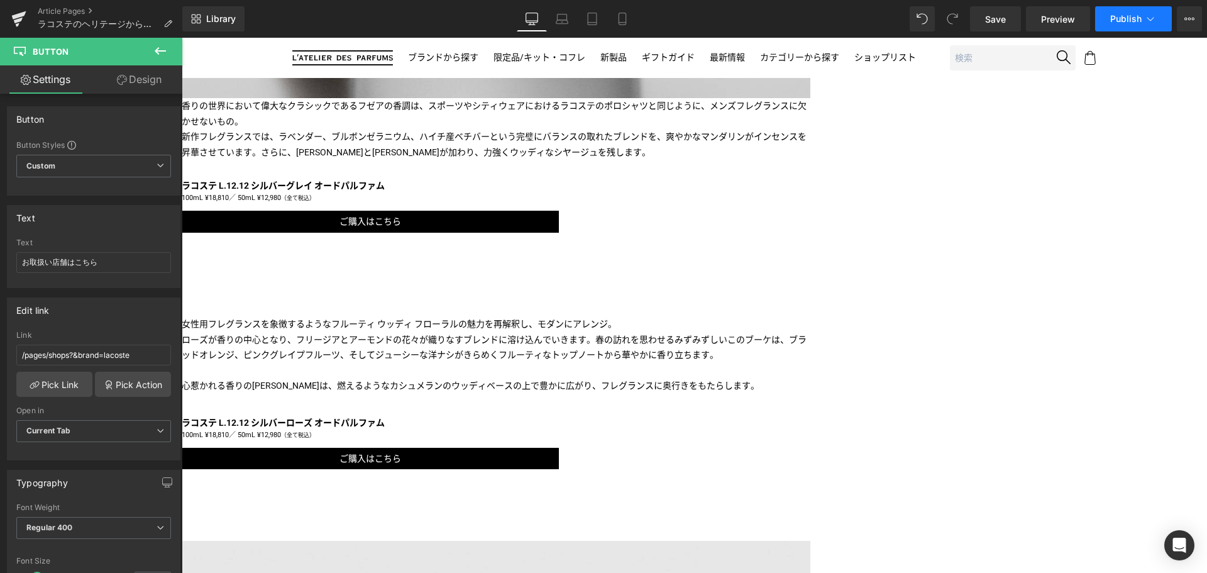
click at [1140, 17] on span "Publish" at bounding box center [1126, 19] width 31 height 10
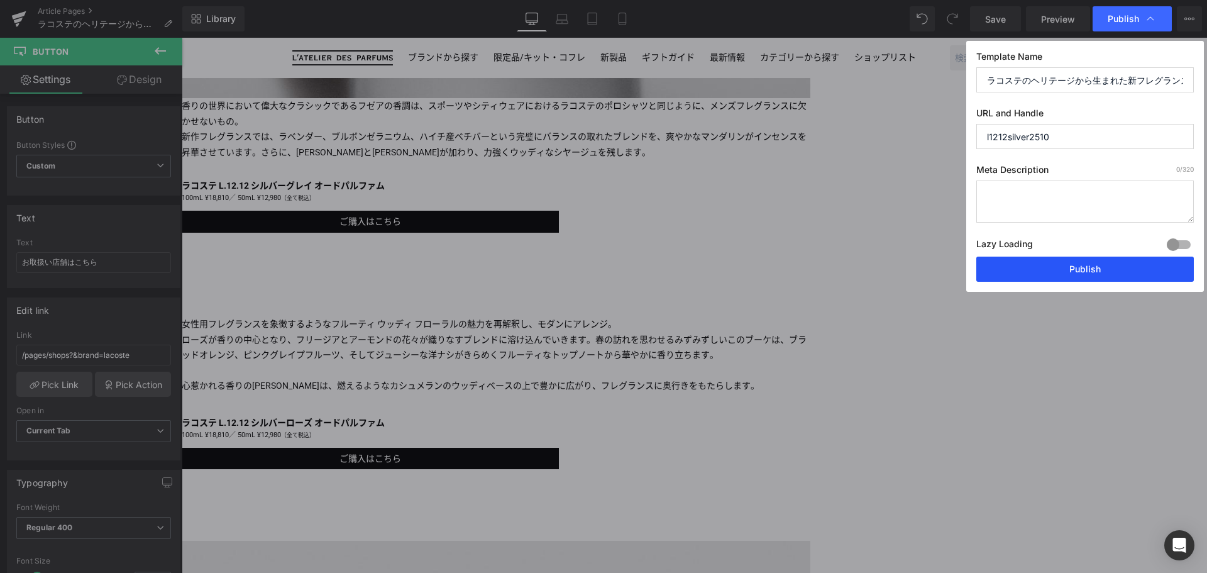
click at [1082, 270] on button "Publish" at bounding box center [1086, 269] width 218 height 25
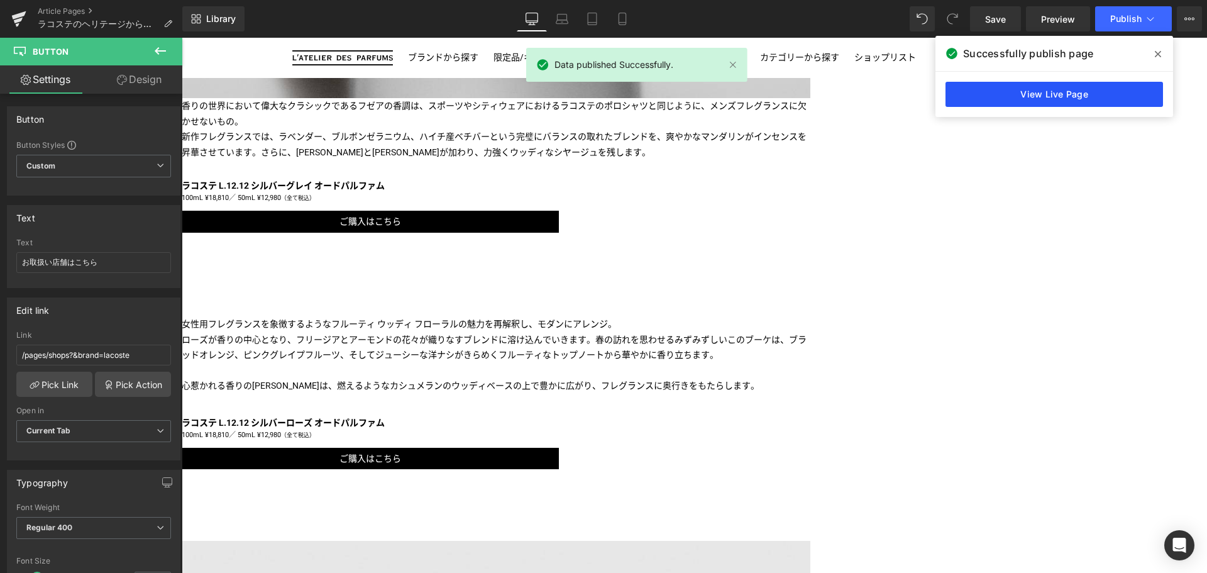
click at [1065, 87] on link "View Live Page" at bounding box center [1055, 94] width 218 height 25
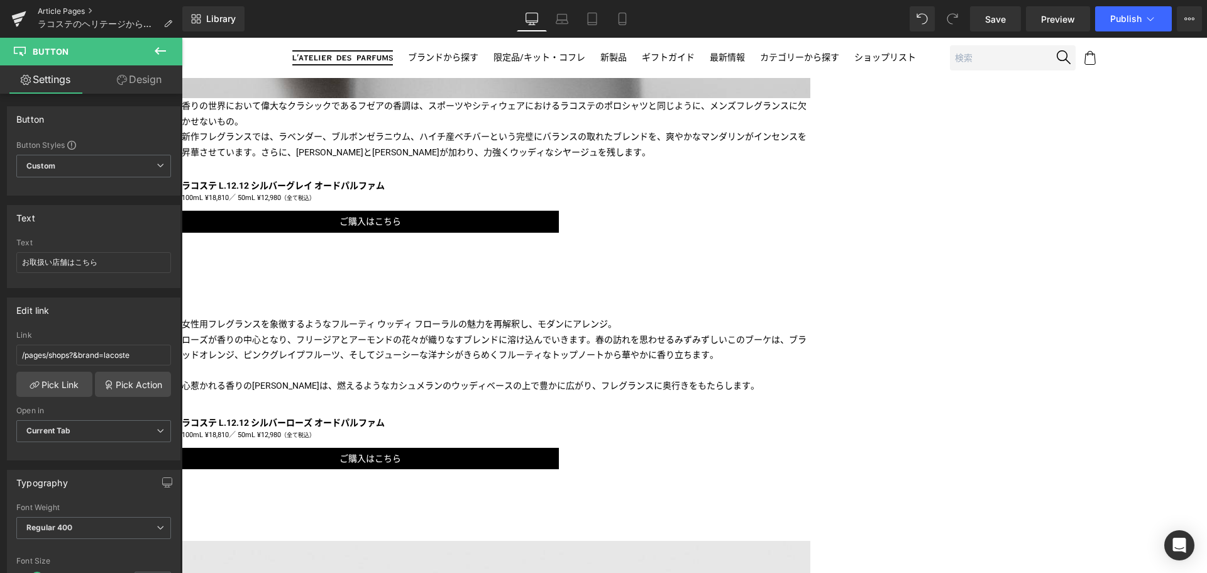
click at [55, 9] on link "Article Pages" at bounding box center [110, 11] width 145 height 10
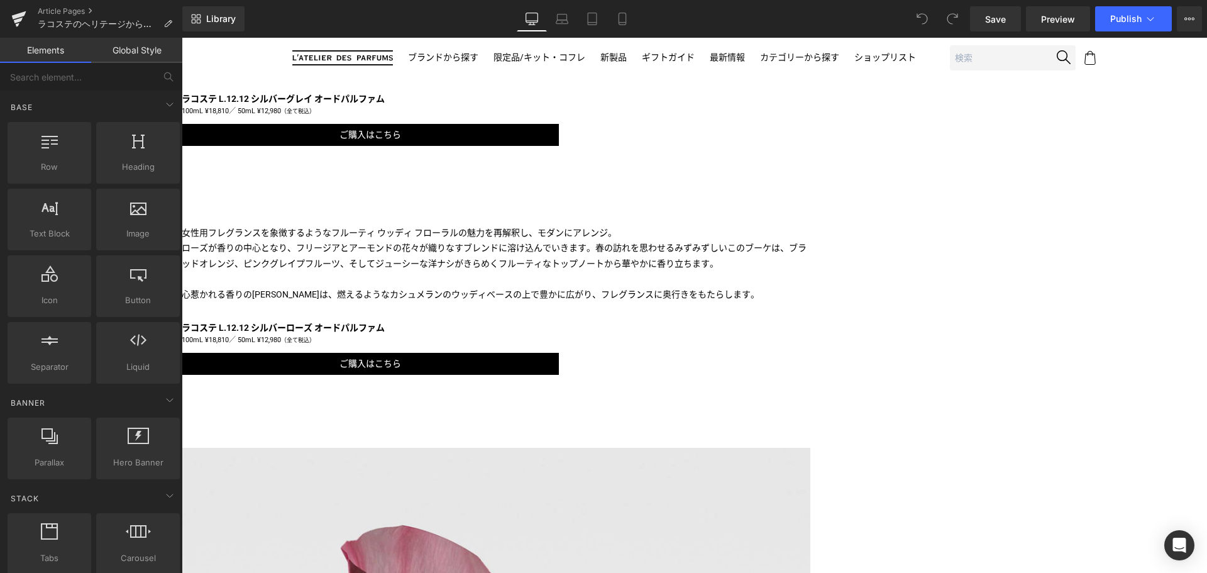
scroll to position [1302, 0]
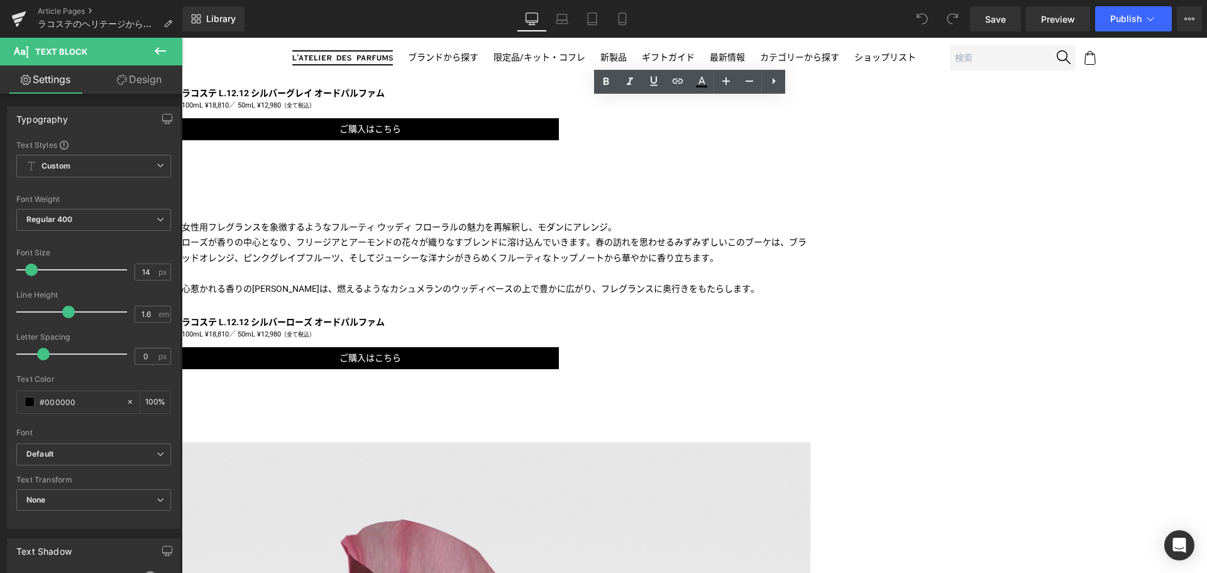
click at [1030, 192] on div "Liquid Image Image あらゆる世代の 人々を魅了し続ける、ラコステを象徴するポロシャツ のコードネームは「L.12.12」。 L は「Laco…" at bounding box center [695, 181] width 1026 height 2621
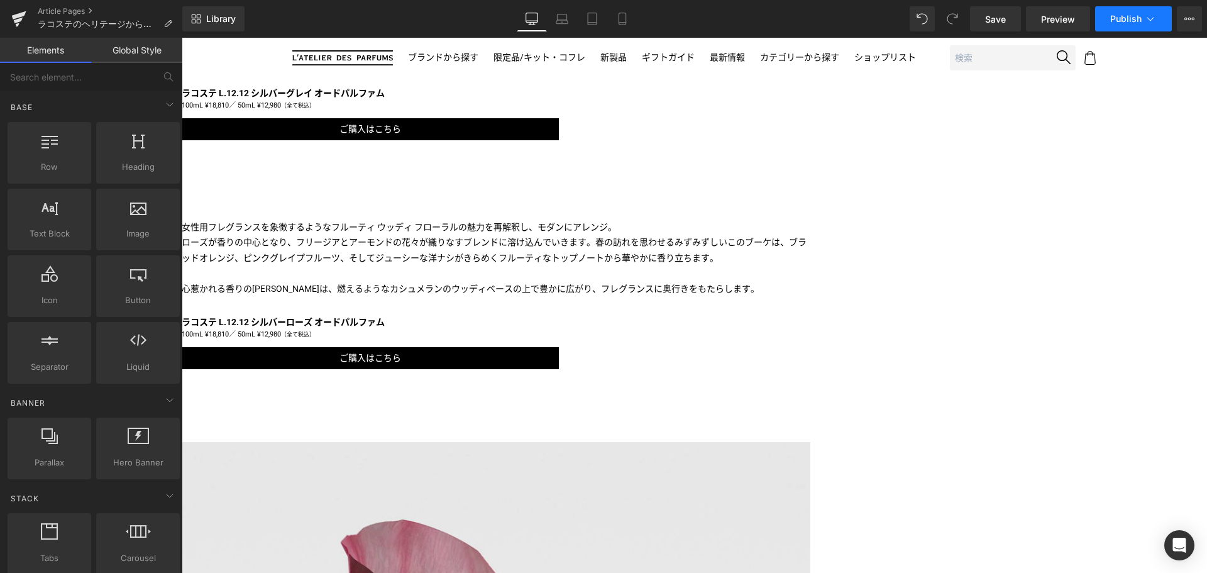
click at [1123, 30] on button "Publish" at bounding box center [1133, 18] width 77 height 25
click at [621, 21] on icon at bounding box center [622, 19] width 13 height 13
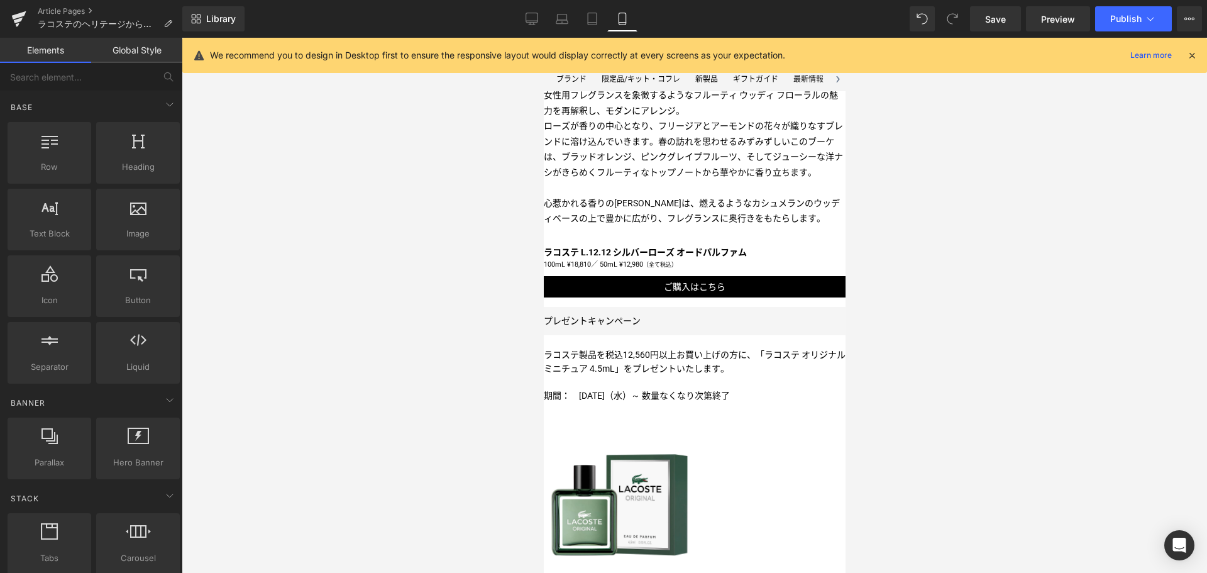
scroll to position [1446, 0]
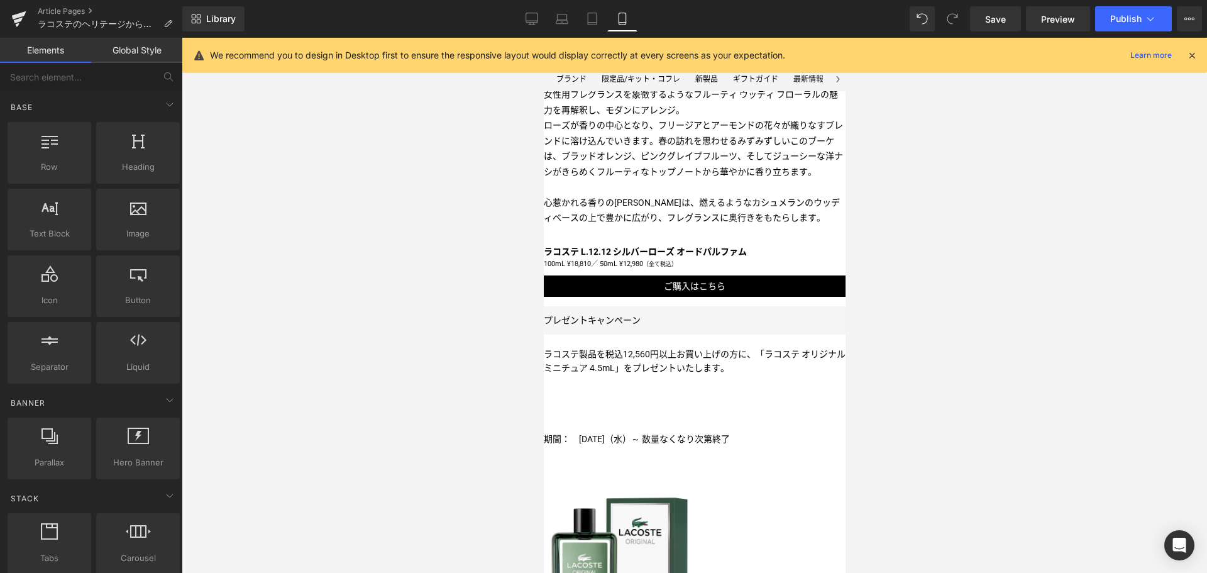
click at [543, 38] on span at bounding box center [543, 38] width 0 height 0
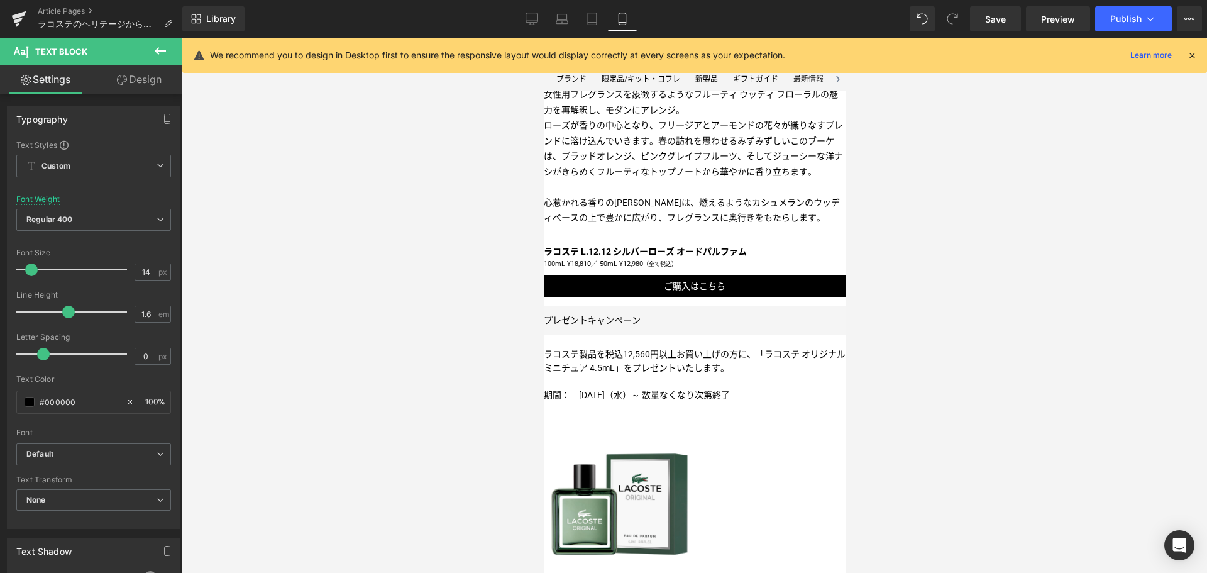
click at [638, 375] on p "ラコステ製品を税込12,560円以上お買い上げの方に、 「ラコステ オリジナル ミニチュア 4.5mL」をプレゼントいたします。" at bounding box center [694, 361] width 302 height 28
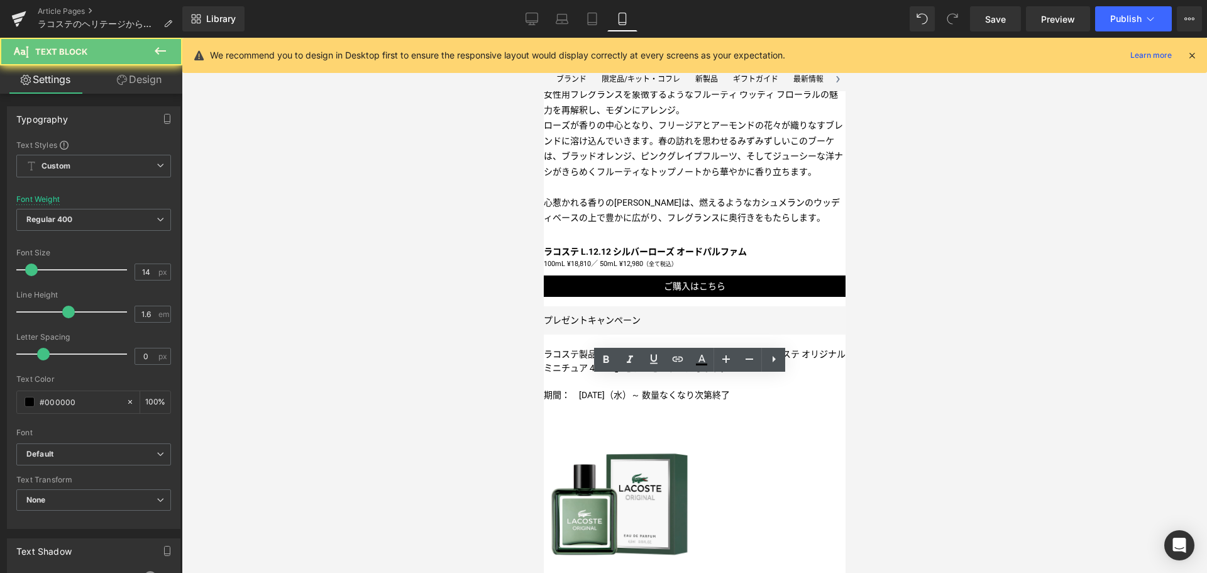
click at [638, 375] on p "ラコステ製品を税込12,560円以上お買い上げの方に、 「ラコステ オリジナル ミニチュア 4.5mL」をプレゼントいたします。" at bounding box center [694, 361] width 302 height 28
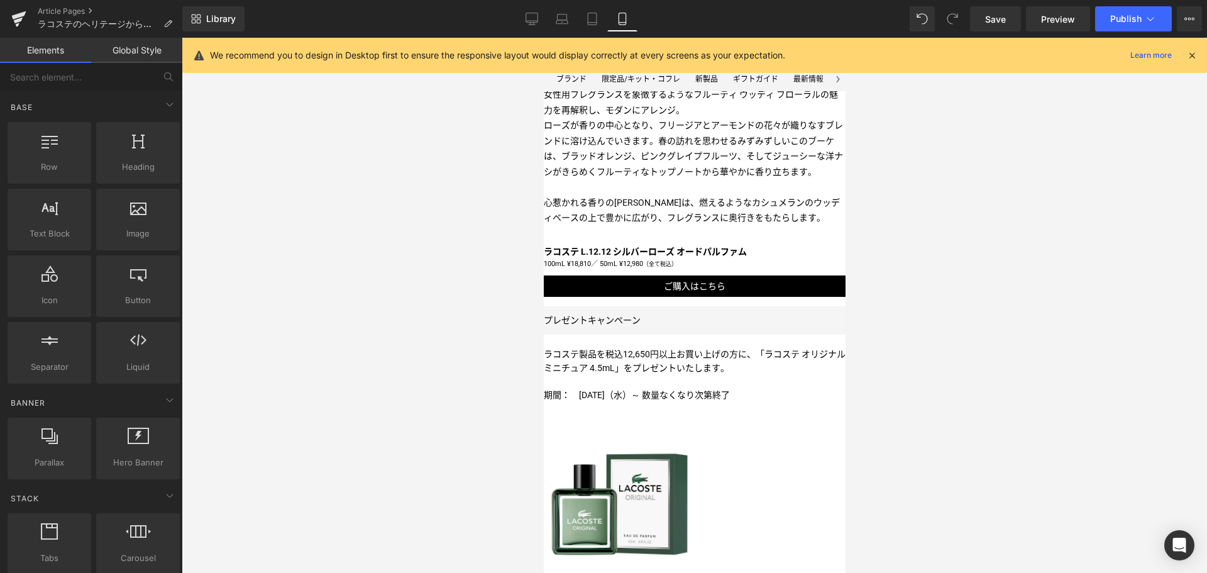
click at [1007, 316] on div at bounding box center [695, 305] width 1026 height 535
click at [1133, 21] on span "Publish" at bounding box center [1126, 19] width 31 height 10
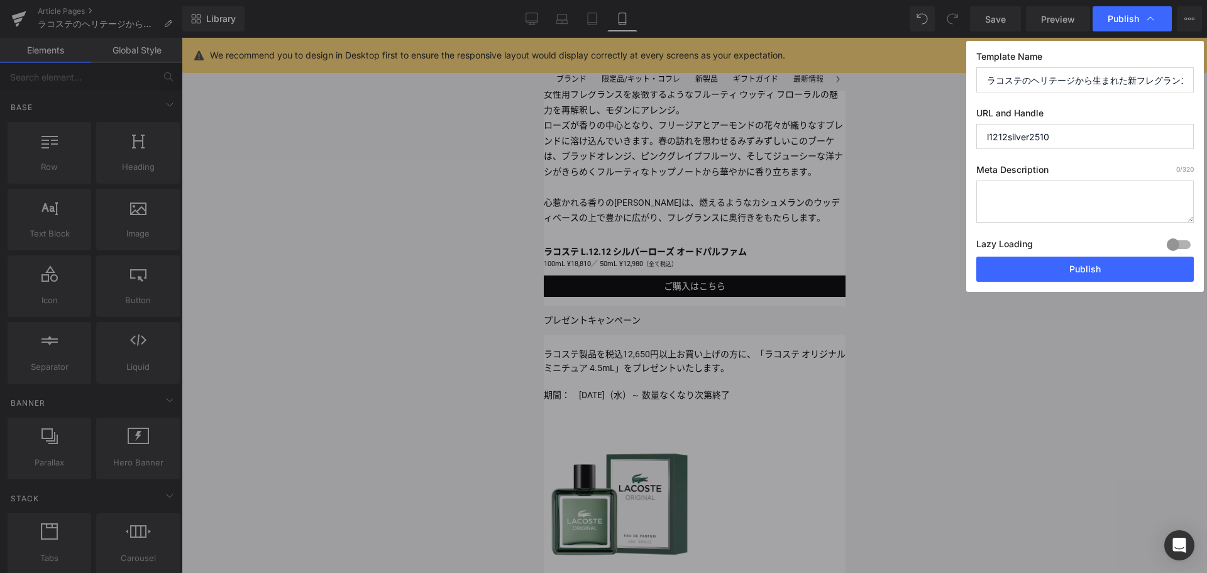
click at [1133, 21] on span "Publish" at bounding box center [1123, 18] width 31 height 11
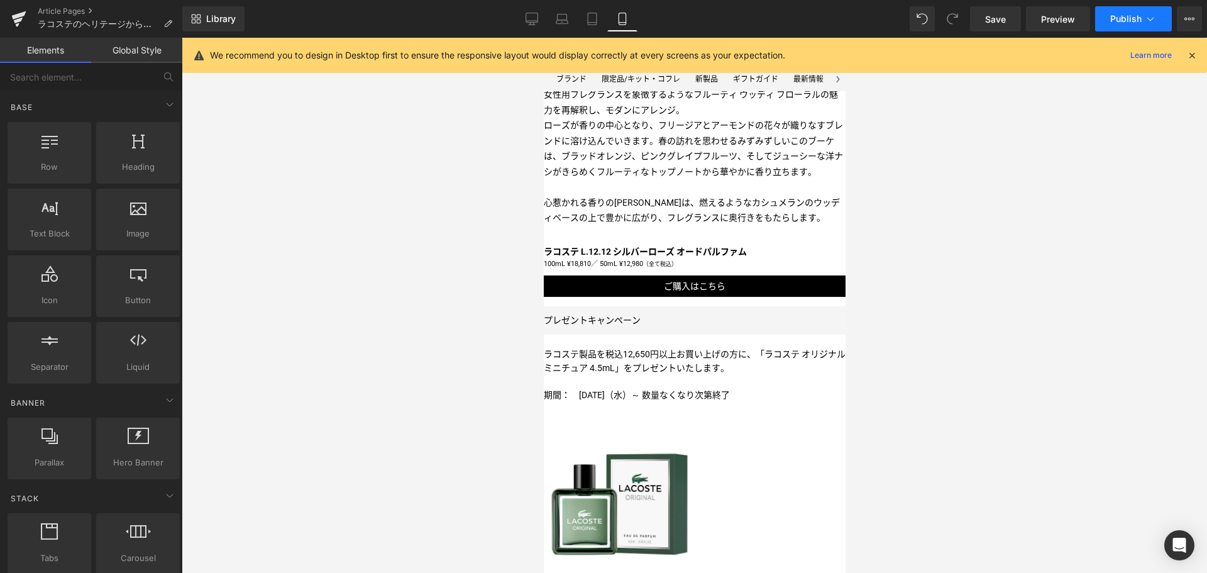
click at [1133, 21] on span "Publish" at bounding box center [1126, 19] width 31 height 10
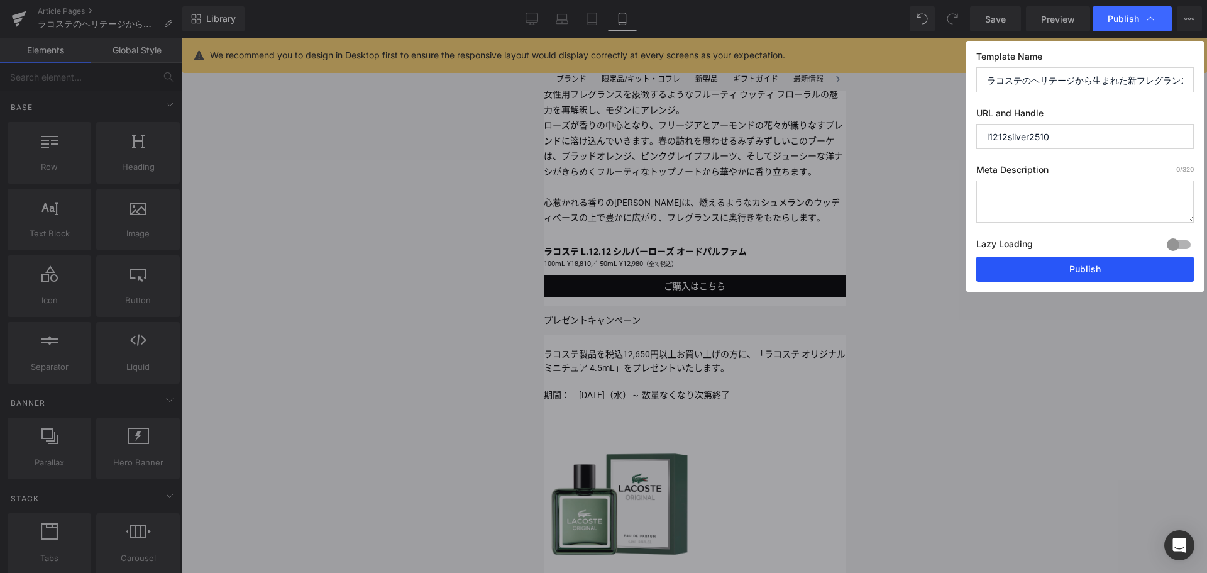
click at [1087, 268] on button "Publish" at bounding box center [1086, 269] width 218 height 25
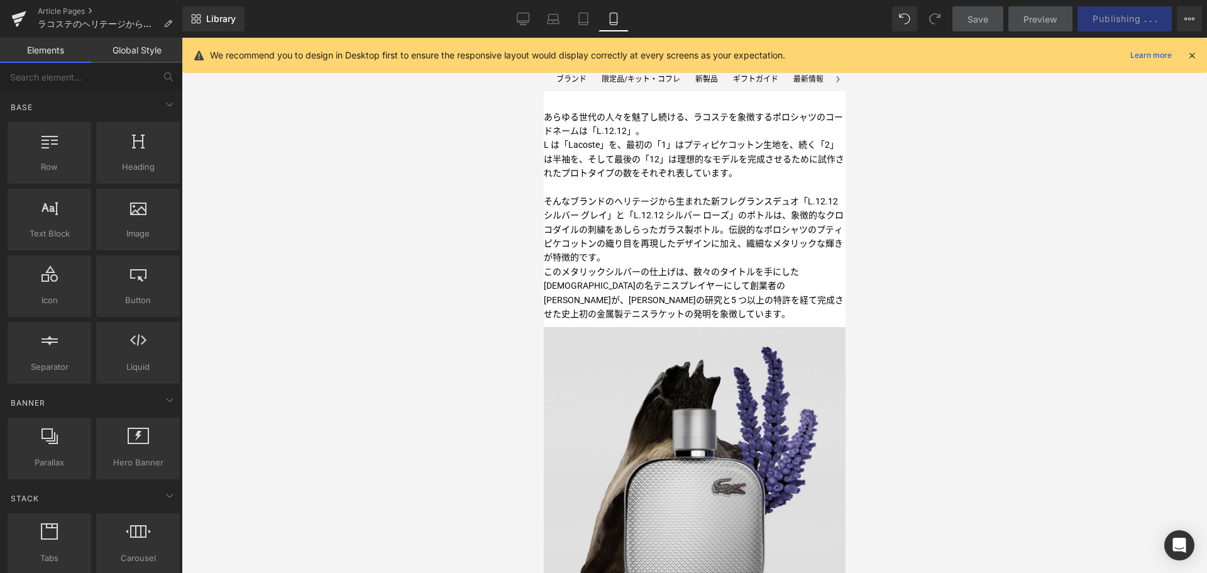
scroll to position [350, 0]
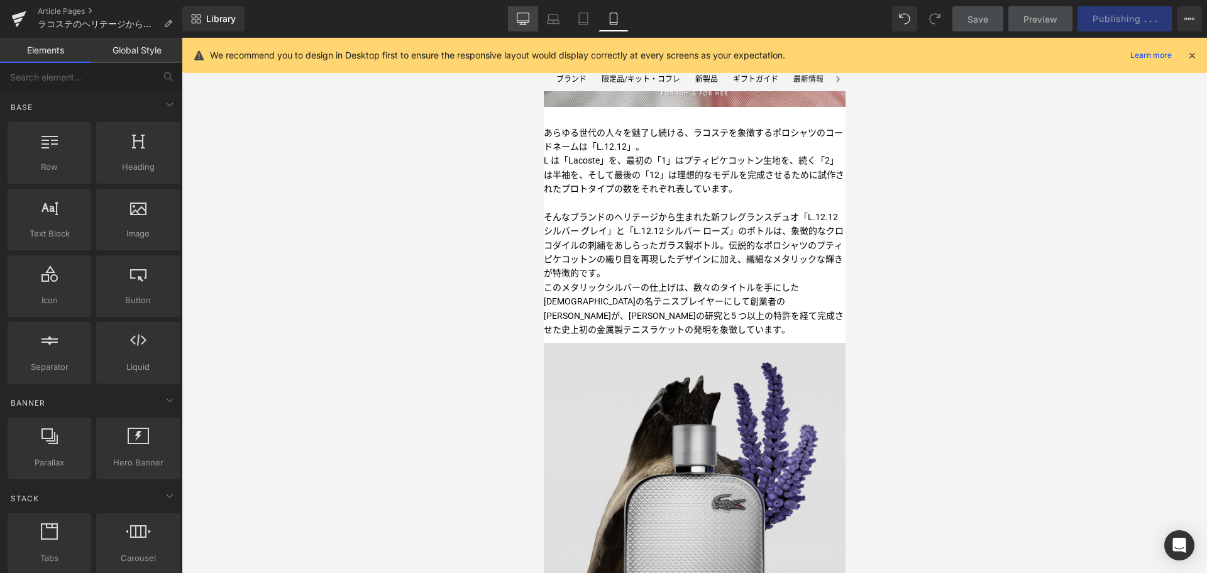
click at [531, 18] on link "Desktop" at bounding box center [523, 18] width 30 height 25
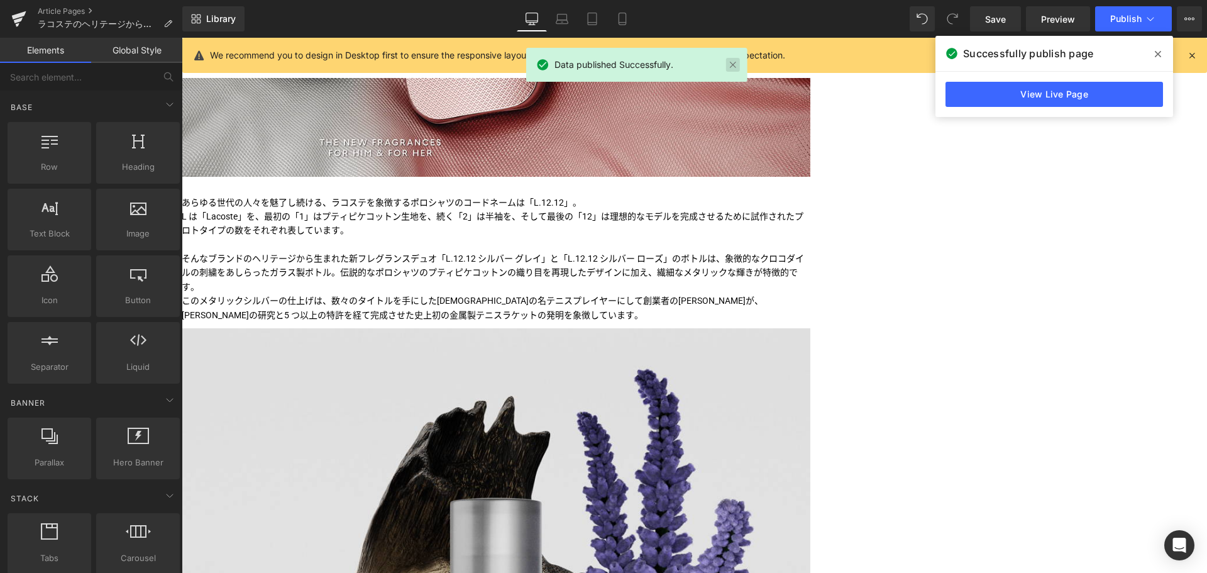
scroll to position [662, 0]
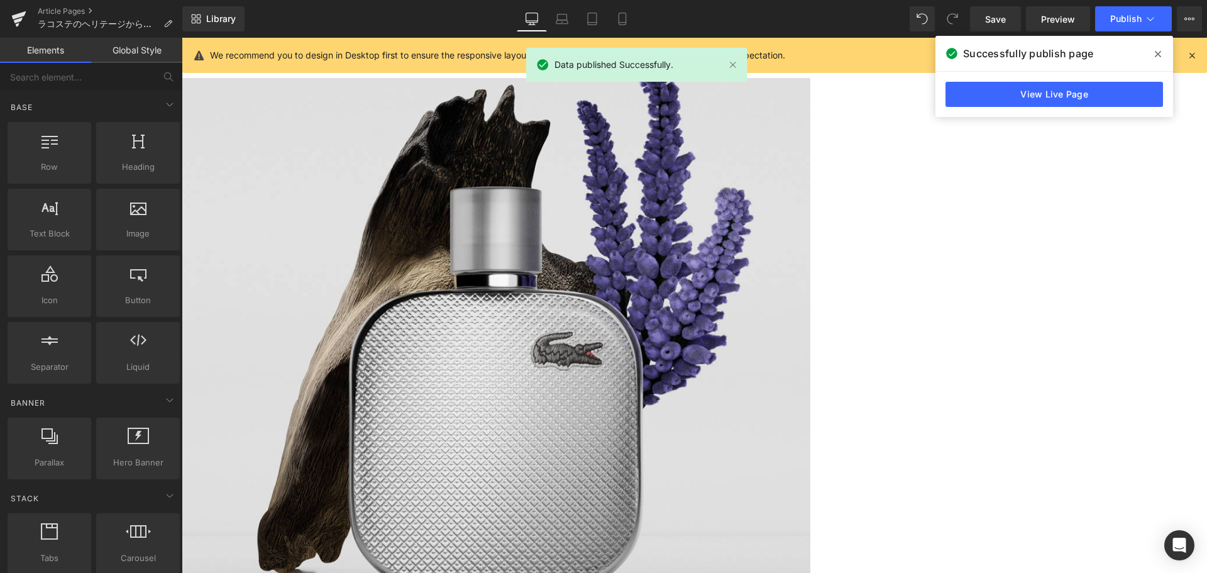
click at [1035, 81] on div "View Live Page" at bounding box center [1055, 94] width 238 height 45
click at [1036, 92] on link "View Live Page" at bounding box center [1055, 94] width 218 height 25
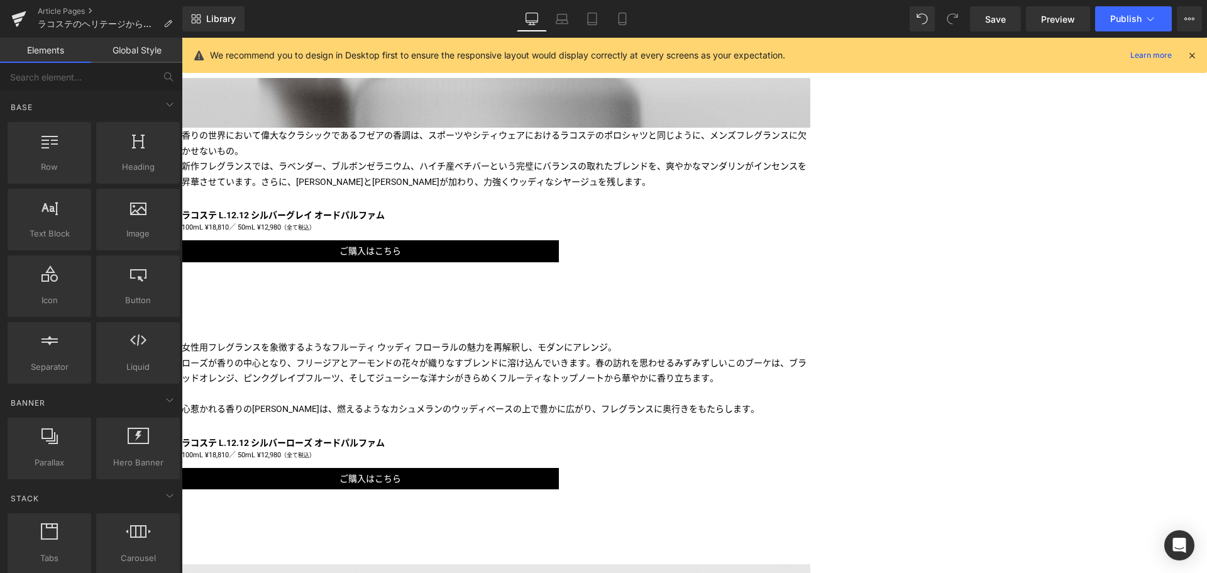
scroll to position [1176, 0]
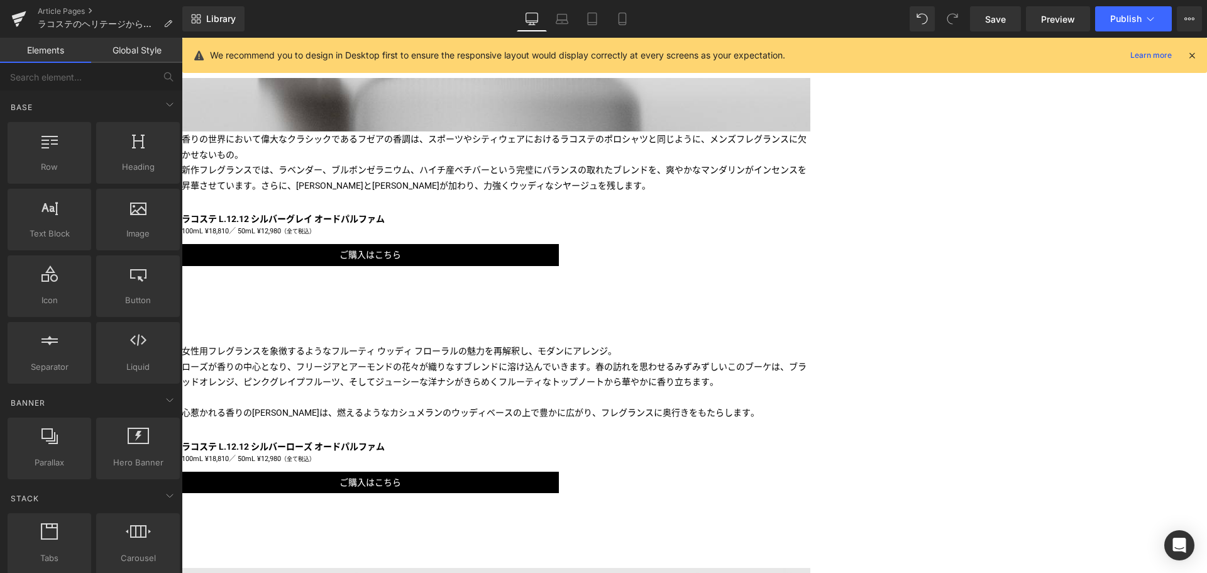
click at [310, 507] on div "Liquid Image Image あらゆる世代の 人々を魅了し続ける、ラコステを象徴するポロシャツ のコードネームは「L.12.12」。 L は「Laco…" at bounding box center [695, 321] width 1026 height 2649
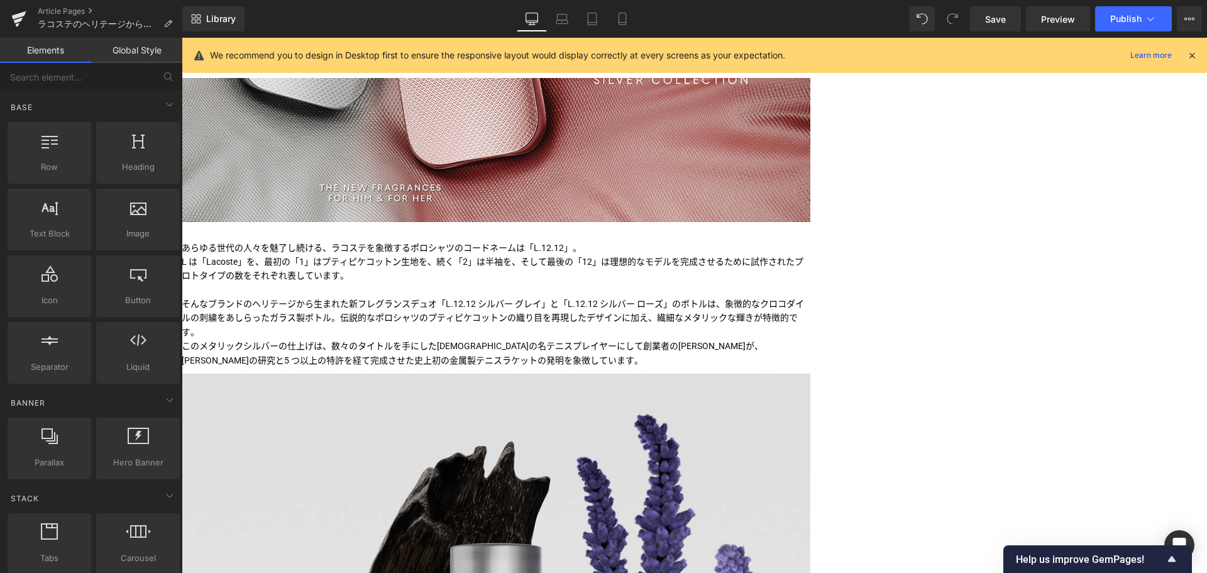
scroll to position [307, 0]
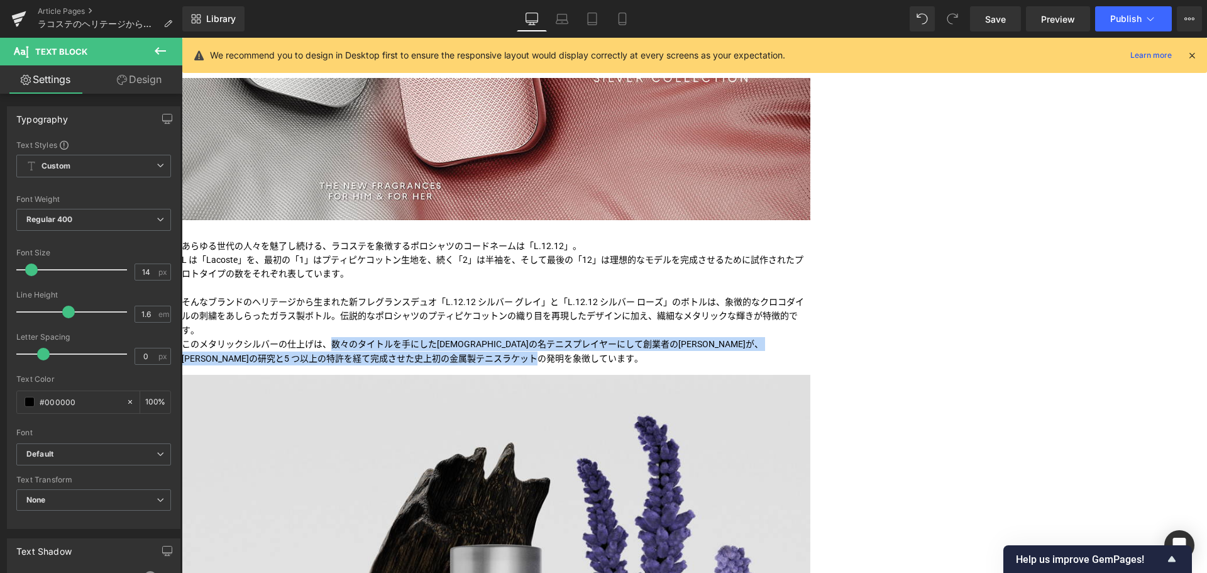
drag, startPoint x: 535, startPoint y: 362, endPoint x: 699, endPoint y: 387, distance: 166.0
click at [699, 375] on div "Image Image あらゆる世代の 人々を魅了し続ける、ラコステを象徴するポロシャツ のコードネームは「L.12.12」。 L は「Lacoste」を、最…" at bounding box center [496, 120] width 629 height 509
copy p "数々のタイトルを手にしたフランスの名テニスプレイ ヤーにして創業者のルネ・ラコステが、 長年の研究と5 つ以上の特許を経て完成させた史上初の金属製テニスラケッ…"
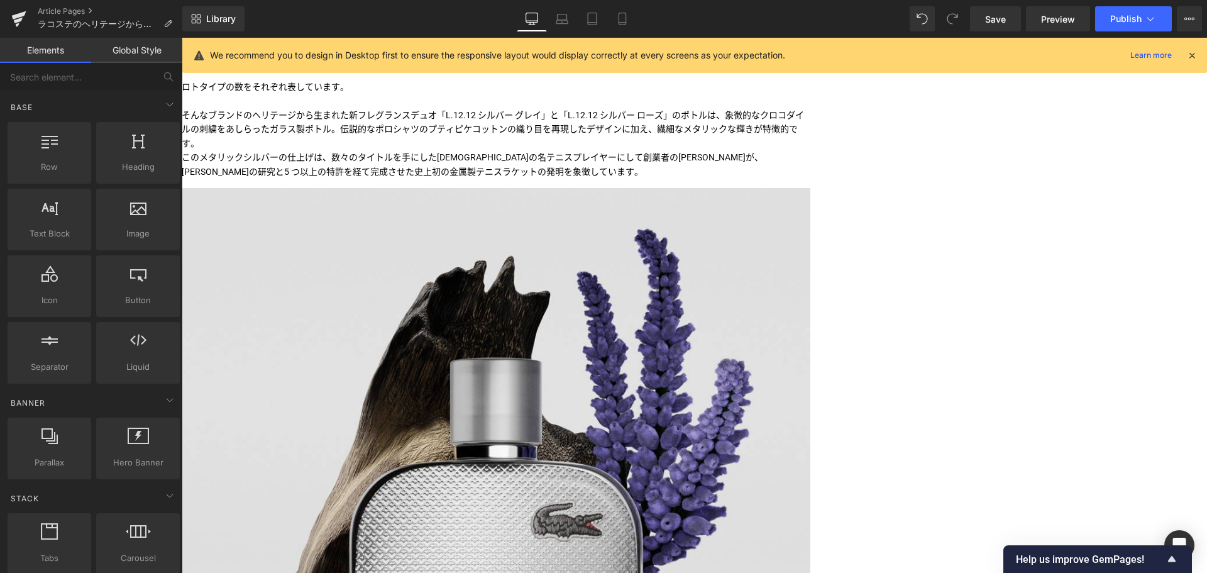
scroll to position [494, 0]
